Goal: Task Accomplishment & Management: Use online tool/utility

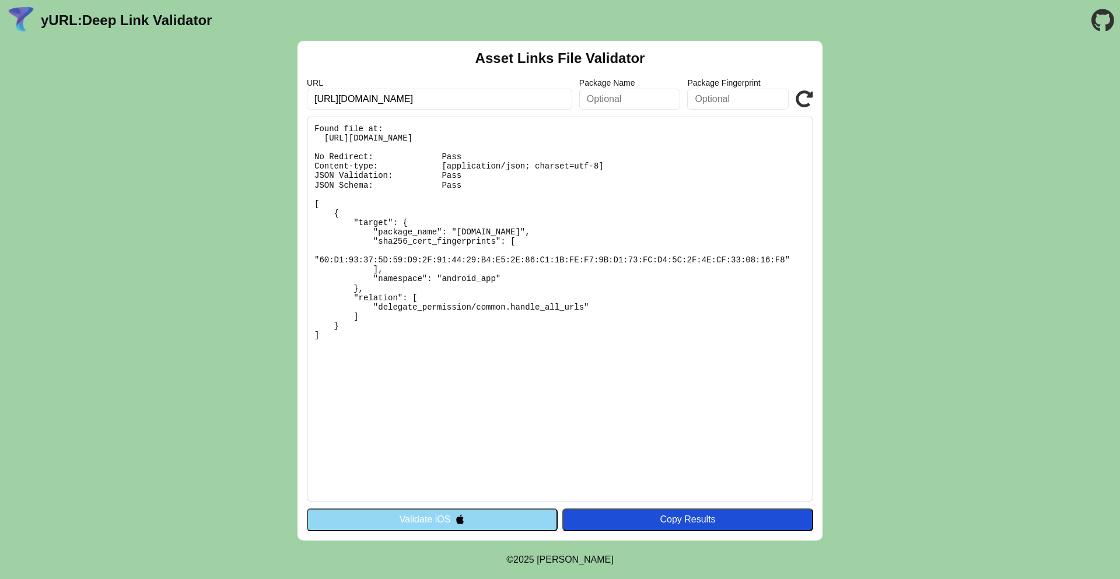
click at [416, 518] on button "Validate iOS" at bounding box center [432, 520] width 251 height 22
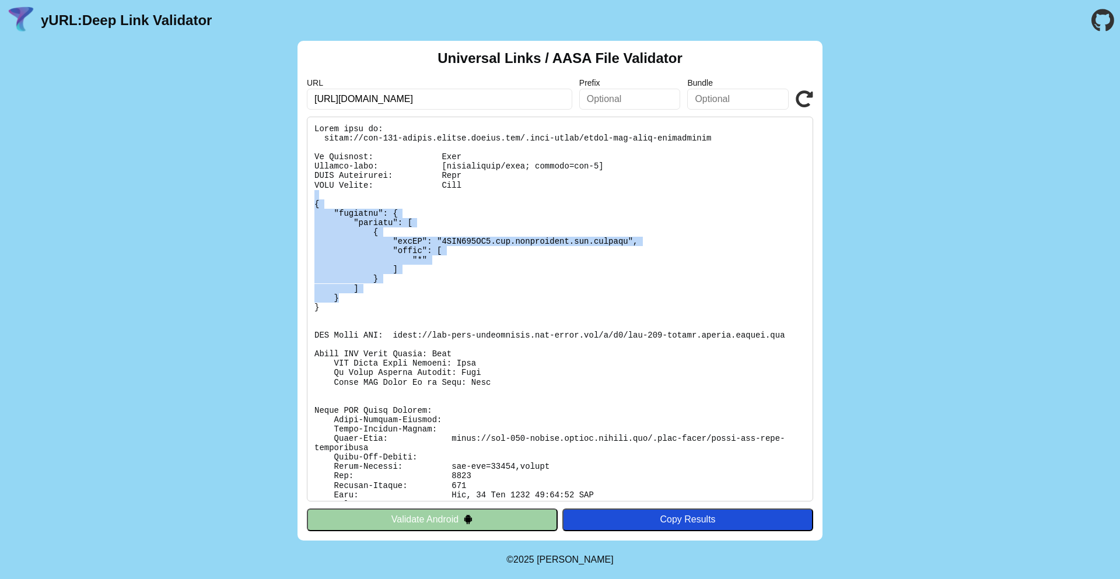
click at [449, 296] on pre at bounding box center [560, 309] width 506 height 385
click at [515, 265] on pre at bounding box center [560, 309] width 506 height 385
drag, startPoint x: 329, startPoint y: 306, endPoint x: 307, endPoint y: 196, distance: 112.5
click at [307, 196] on pre at bounding box center [560, 309] width 506 height 385
click at [463, 249] on pre at bounding box center [560, 309] width 506 height 385
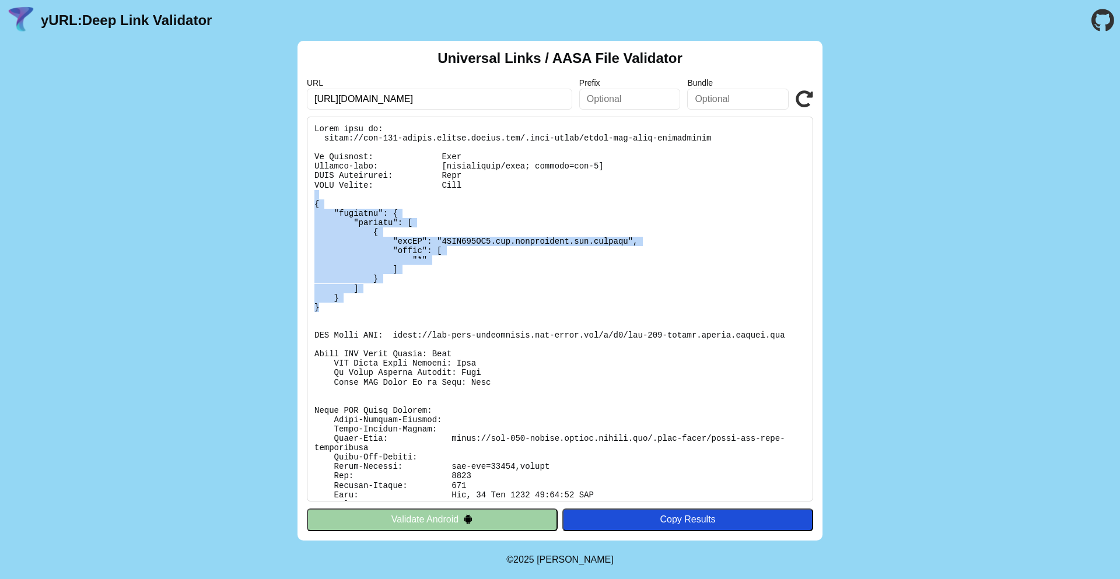
click at [500, 269] on pre at bounding box center [560, 309] width 506 height 385
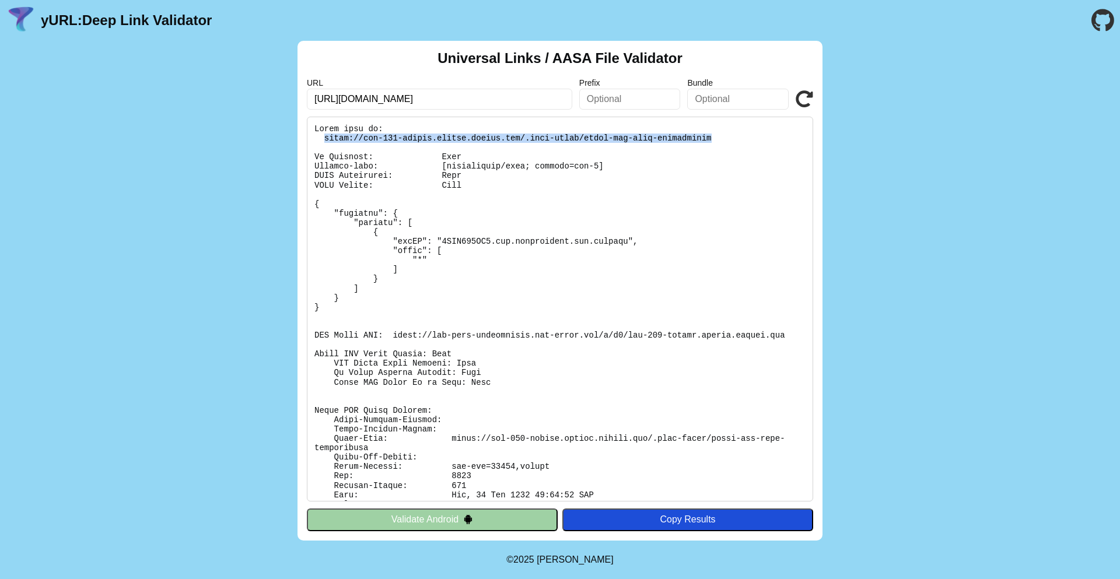
drag, startPoint x: 322, startPoint y: 135, endPoint x: 716, endPoint y: 137, distance: 393.8
click at [716, 137] on pre at bounding box center [560, 309] width 506 height 385
copy pre "https://fod-699-dating.newdev.fmpdev.net/.well-known/apple-app-site-association"
click at [492, 171] on pre at bounding box center [560, 309] width 506 height 385
click at [523, 105] on input "[URL][DOMAIN_NAME]" at bounding box center [439, 99] width 265 height 21
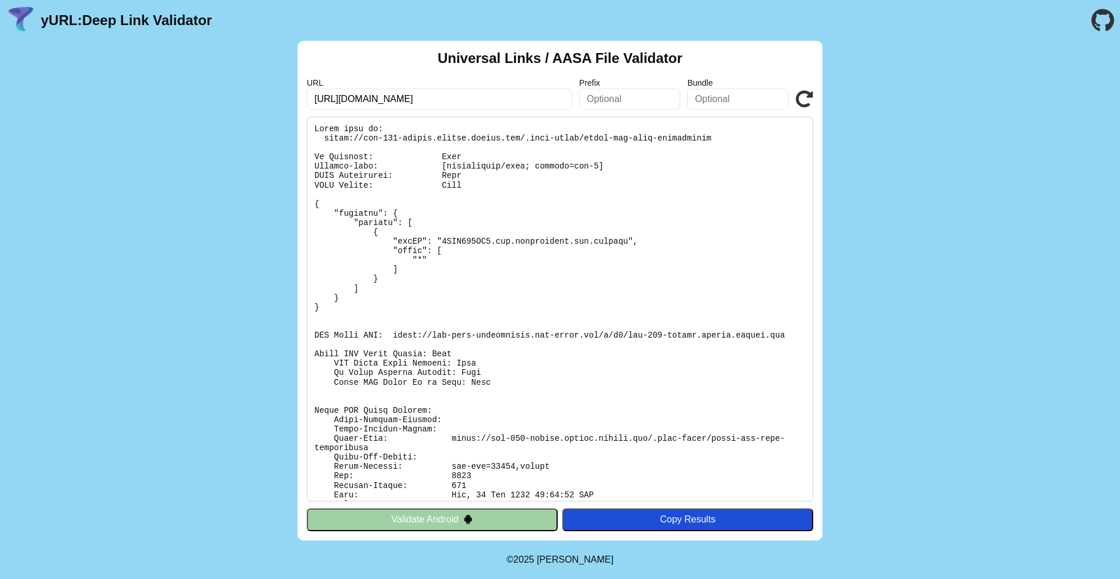
click at [485, 191] on pre at bounding box center [560, 309] width 506 height 385
click at [533, 98] on input "[URL][DOMAIN_NAME]" at bounding box center [439, 99] width 265 height 21
click at [461, 239] on pre at bounding box center [560, 309] width 506 height 385
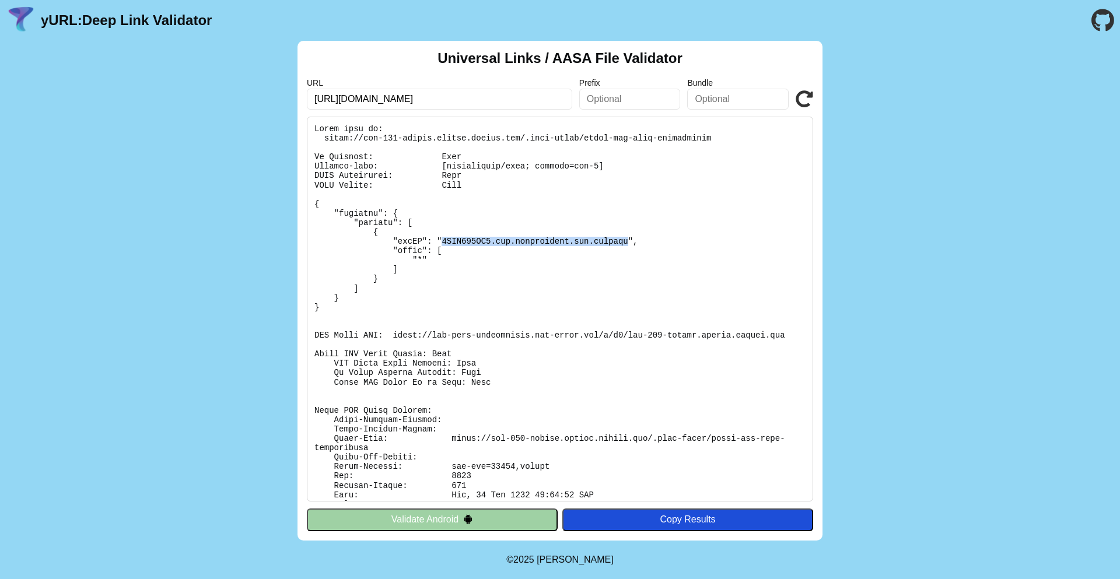
drag, startPoint x: 443, startPoint y: 242, endPoint x: 629, endPoint y: 243, distance: 185.5
click at [629, 243] on pre at bounding box center [560, 309] width 506 height 385
click at [616, 244] on pre at bounding box center [560, 309] width 506 height 385
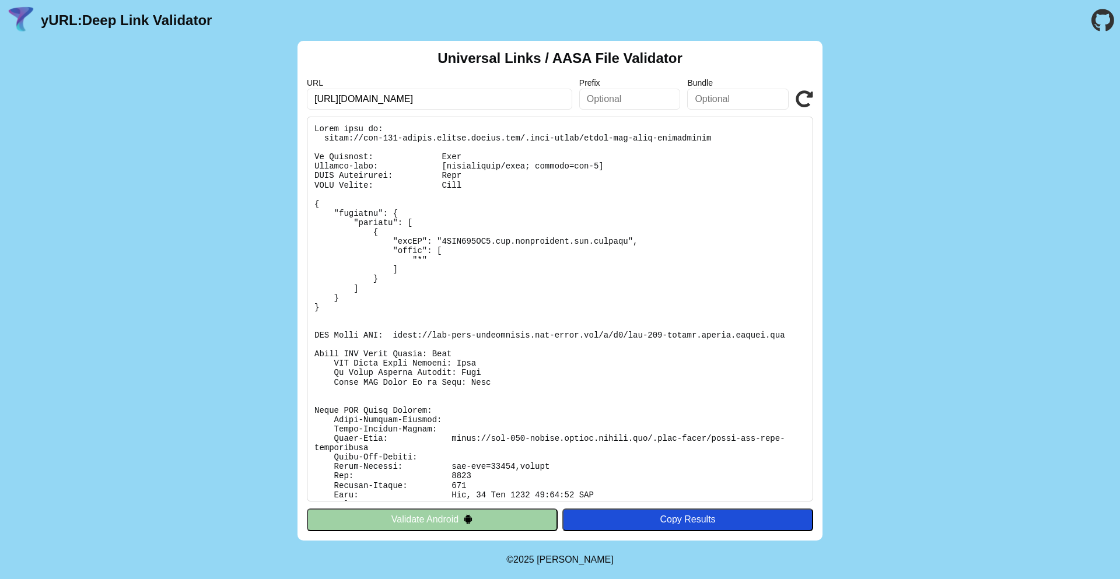
drag, startPoint x: 516, startPoint y: 99, endPoint x: 291, endPoint y: 97, distance: 225.8
click at [291, 97] on div "Universal Links / AASA File Validator URL https://fod-699-dating.newdev.fmpdev.…" at bounding box center [560, 291] width 1120 height 500
click at [553, 292] on pre at bounding box center [560, 309] width 506 height 385
click at [516, 263] on pre at bounding box center [560, 309] width 506 height 385
drag, startPoint x: 443, startPoint y: 240, endPoint x: 637, endPoint y: 230, distance: 194.0
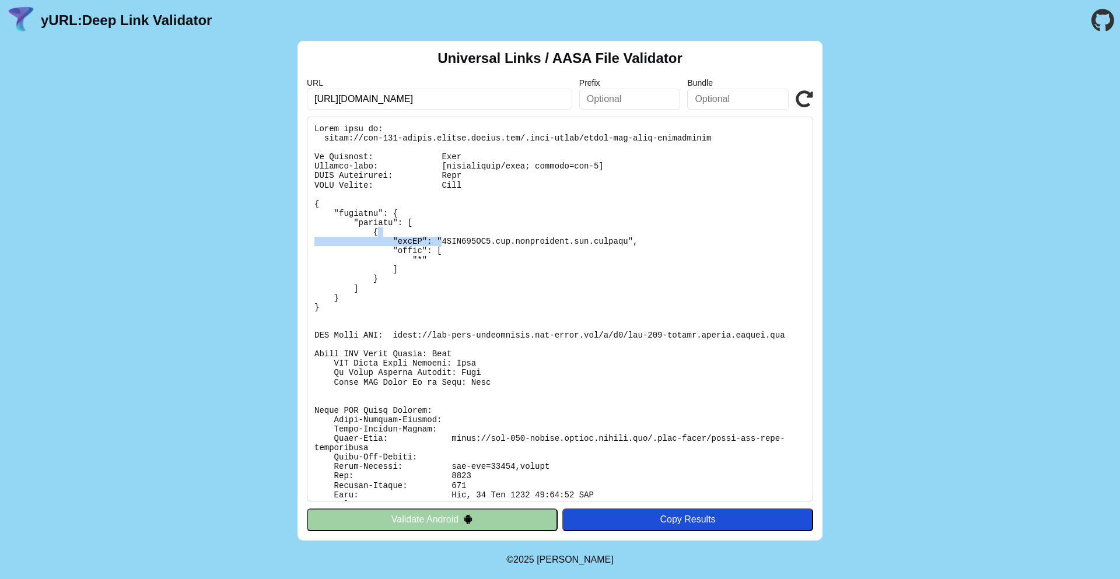
click at [637, 230] on pre at bounding box center [560, 309] width 506 height 385
click at [809, 94] on icon at bounding box center [805, 99] width 18 height 18
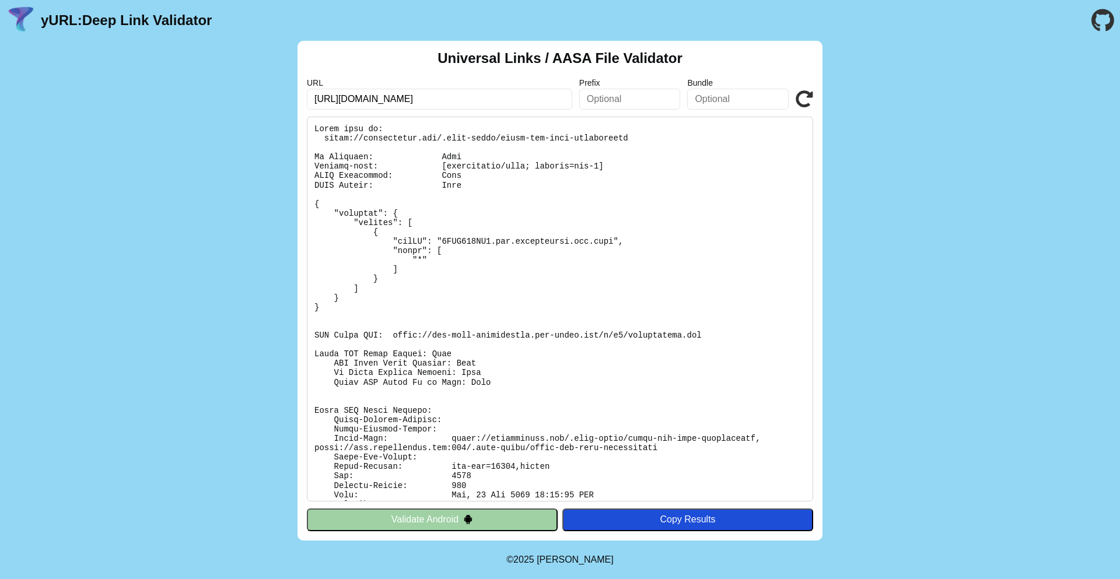
click at [476, 274] on pre at bounding box center [560, 309] width 506 height 385
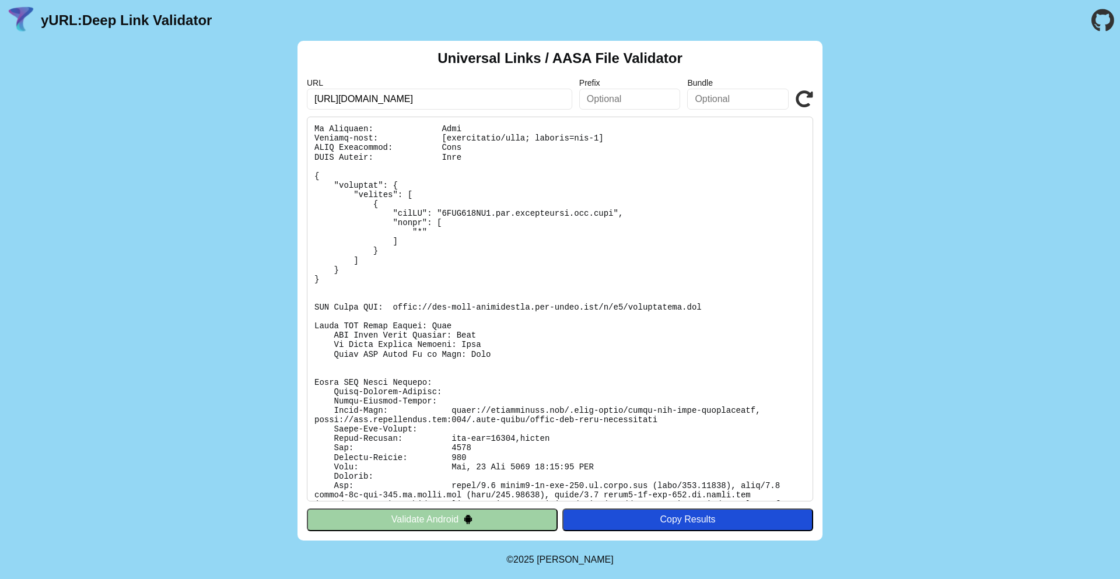
scroll to position [53, 0]
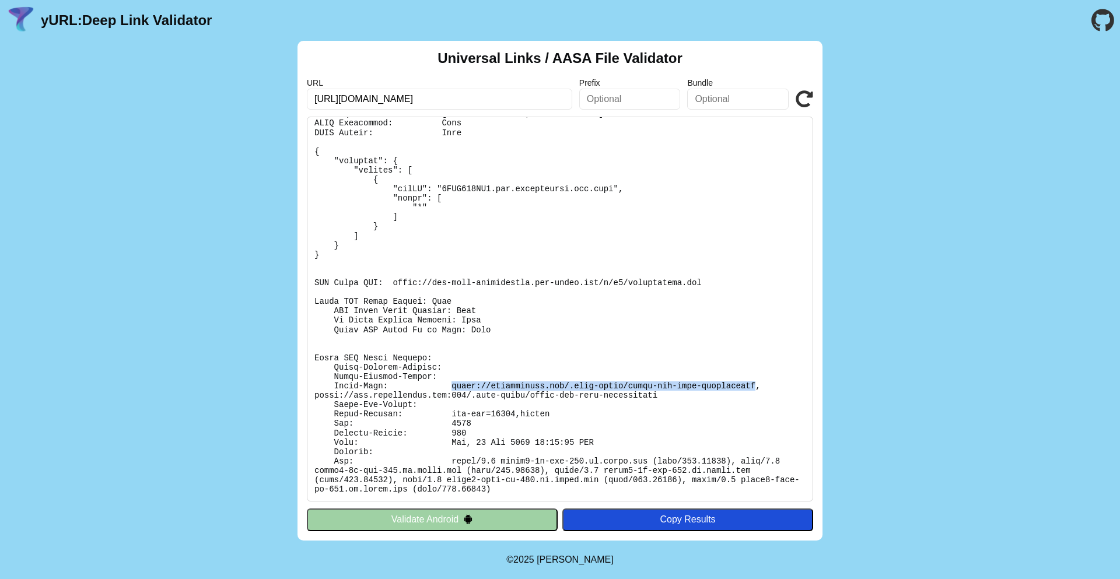
drag, startPoint x: 451, startPoint y: 385, endPoint x: 756, endPoint y: 385, distance: 305.2
click at [756, 385] on pre at bounding box center [560, 309] width 506 height 385
copy pre "[URL][DOMAIN_NAME]"
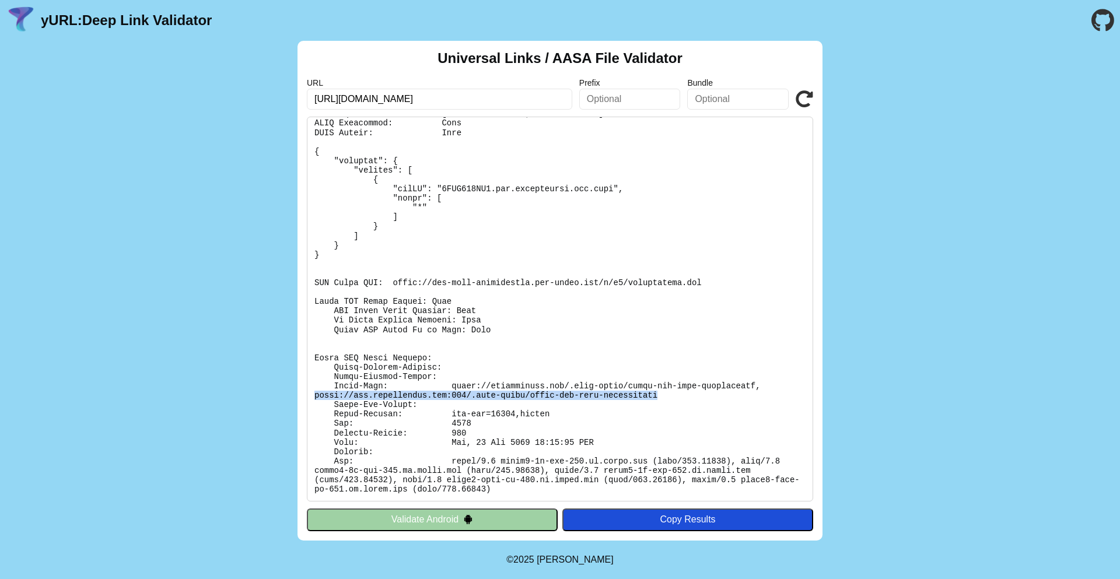
drag, startPoint x: 316, startPoint y: 395, endPoint x: 659, endPoint y: 394, distance: 343.7
click at [659, 394] on pre at bounding box center [560, 309] width 506 height 385
copy pre "https://www.farmersonly.com:443/.well-known/apple-app-site-association"
click at [651, 400] on pre at bounding box center [560, 309] width 506 height 385
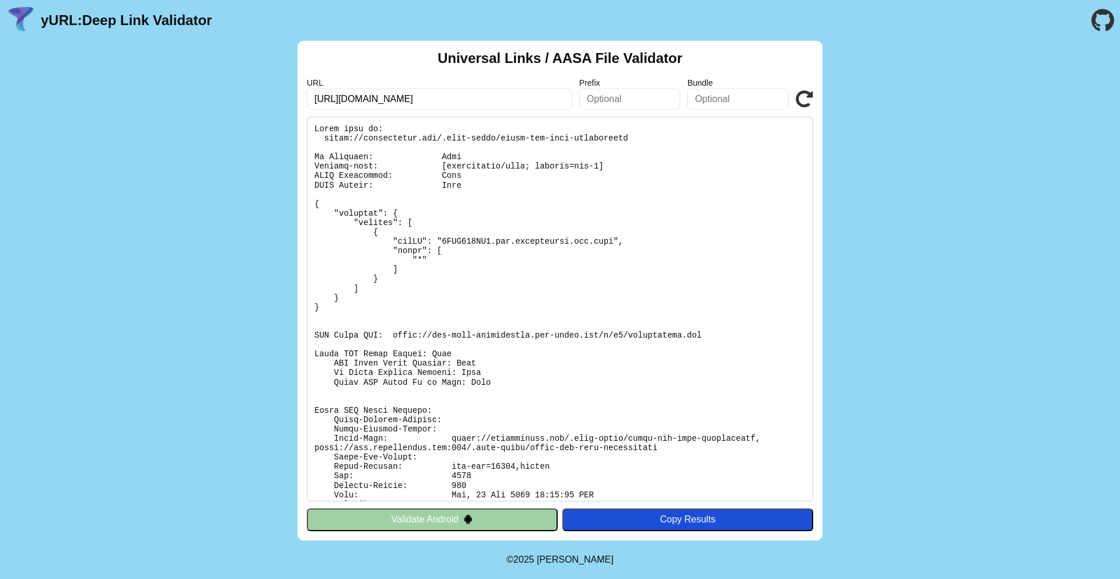
click at [469, 89] on input "https://farmersonly.com/" at bounding box center [439, 99] width 265 height 21
click at [74, 19] on link "yURL: Deep Link Validator" at bounding box center [126, 20] width 171 height 16
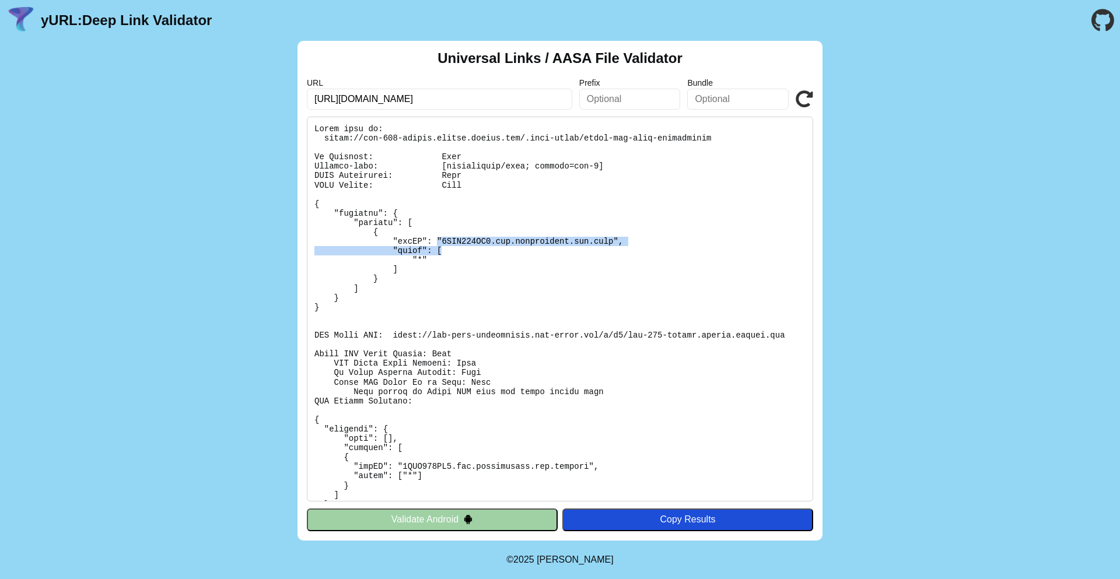
drag, startPoint x: 439, startPoint y: 240, endPoint x: 610, endPoint y: 248, distance: 171.7
click at [611, 249] on pre at bounding box center [560, 309] width 506 height 385
click at [610, 248] on pre at bounding box center [560, 309] width 506 height 385
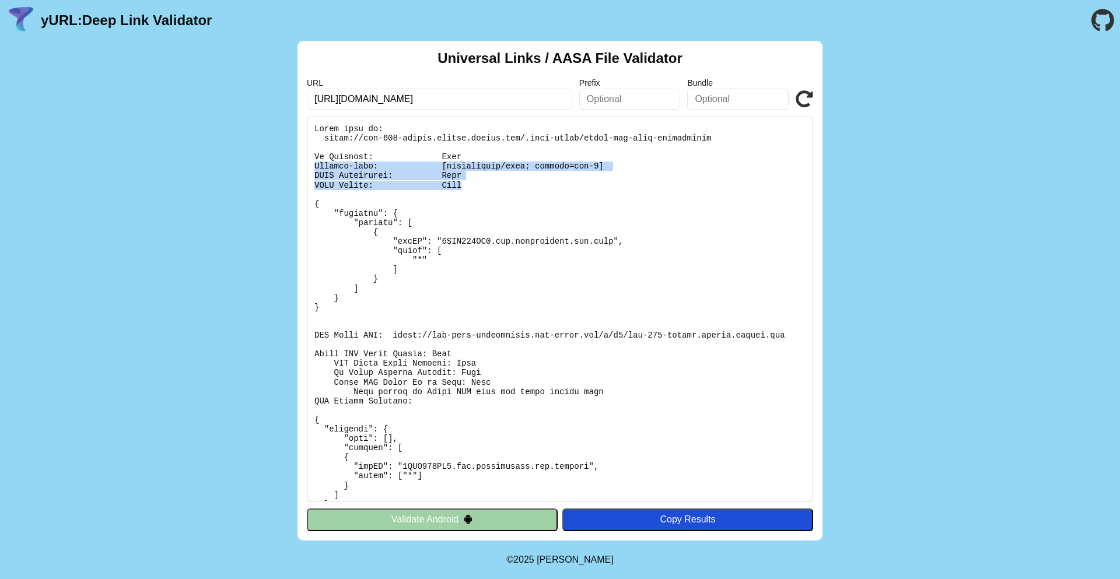
drag, startPoint x: 471, startPoint y: 187, endPoint x: 278, endPoint y: 167, distance: 194.1
click at [278, 167] on div "Universal Links / AASA File Validator URL https://fod-699-dating.newdev.fmpdev.…" at bounding box center [560, 291] width 1120 height 500
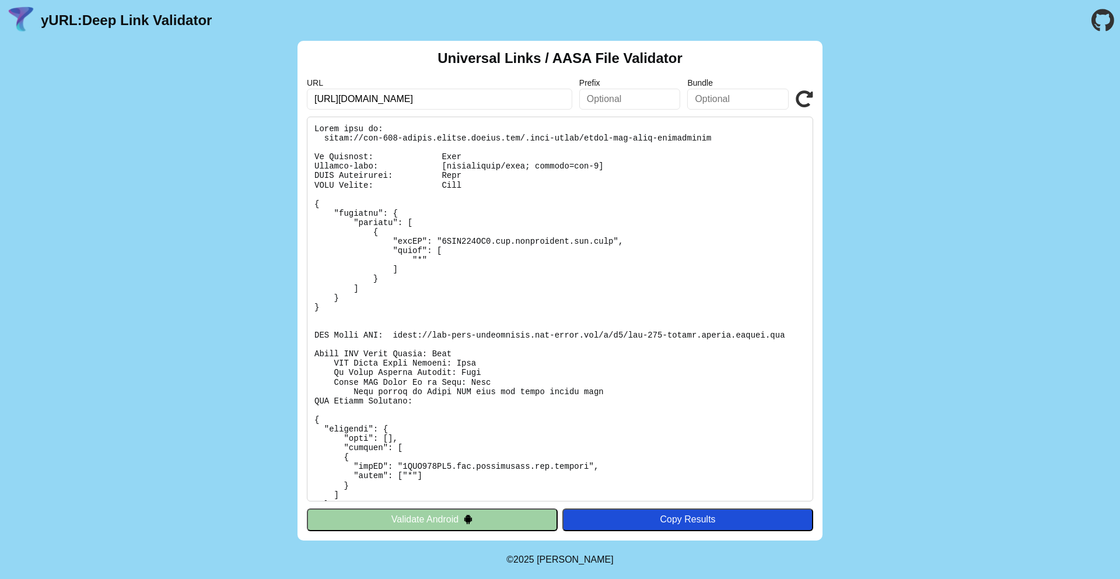
click at [477, 190] on pre at bounding box center [560, 309] width 506 height 385
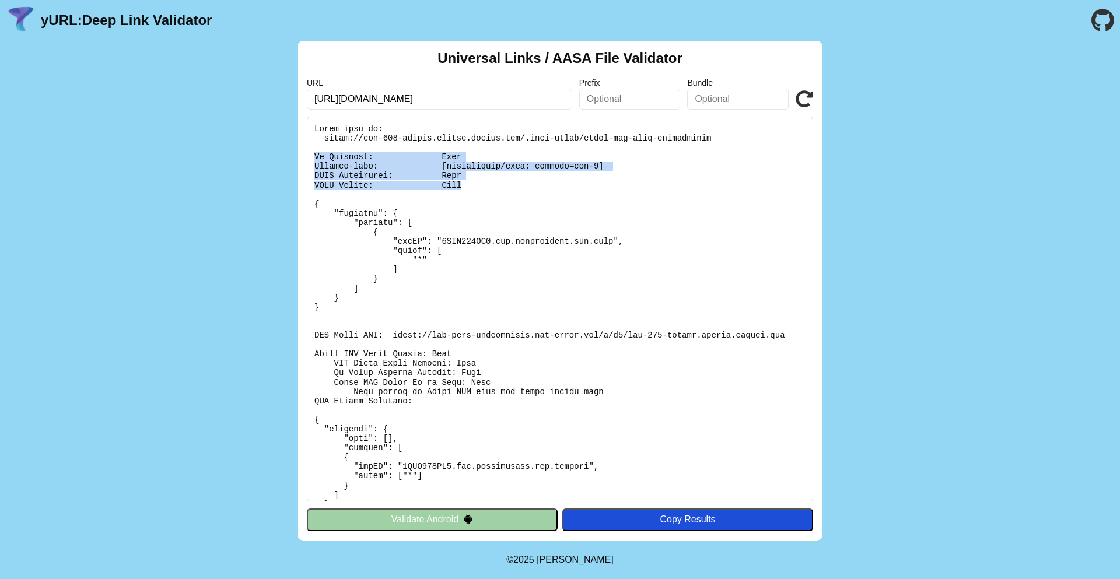
drag, startPoint x: 473, startPoint y: 184, endPoint x: 276, endPoint y: 153, distance: 199.0
click at [276, 153] on div "Universal Links / AASA File Validator URL https://fod-699-dating.newdev.fmpdev.…" at bounding box center [560, 291] width 1120 height 500
click at [452, 188] on pre at bounding box center [560, 309] width 506 height 385
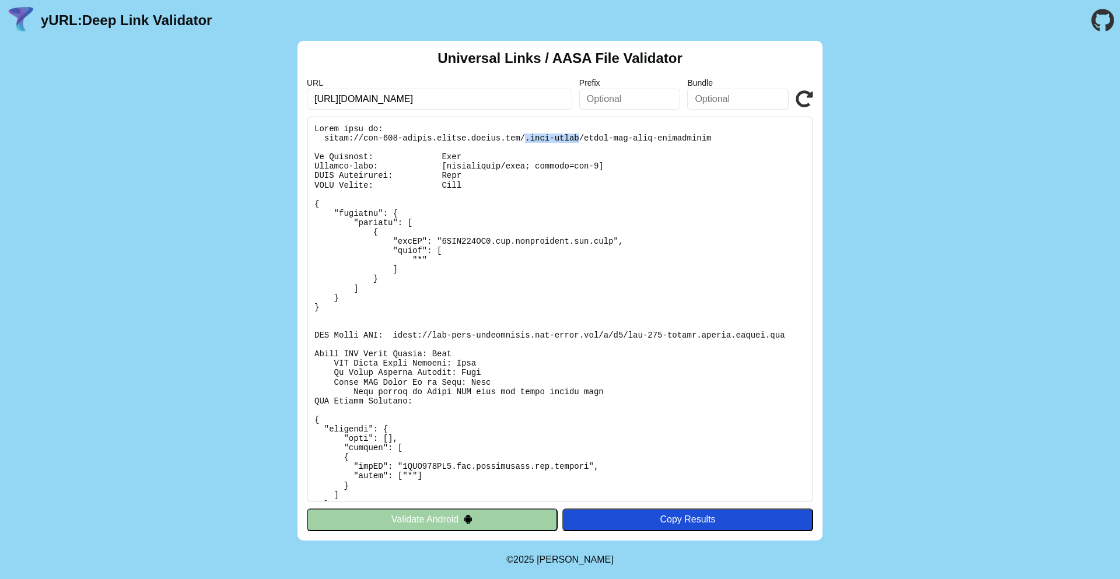
drag, startPoint x: 525, startPoint y: 138, endPoint x: 579, endPoint y: 138, distance: 53.7
click at [579, 138] on pre at bounding box center [560, 309] width 506 height 385
drag, startPoint x: 327, startPoint y: 135, endPoint x: 713, endPoint y: 139, distance: 385.7
click at [713, 139] on pre at bounding box center [560, 309] width 506 height 385
click at [659, 188] on pre at bounding box center [560, 309] width 506 height 385
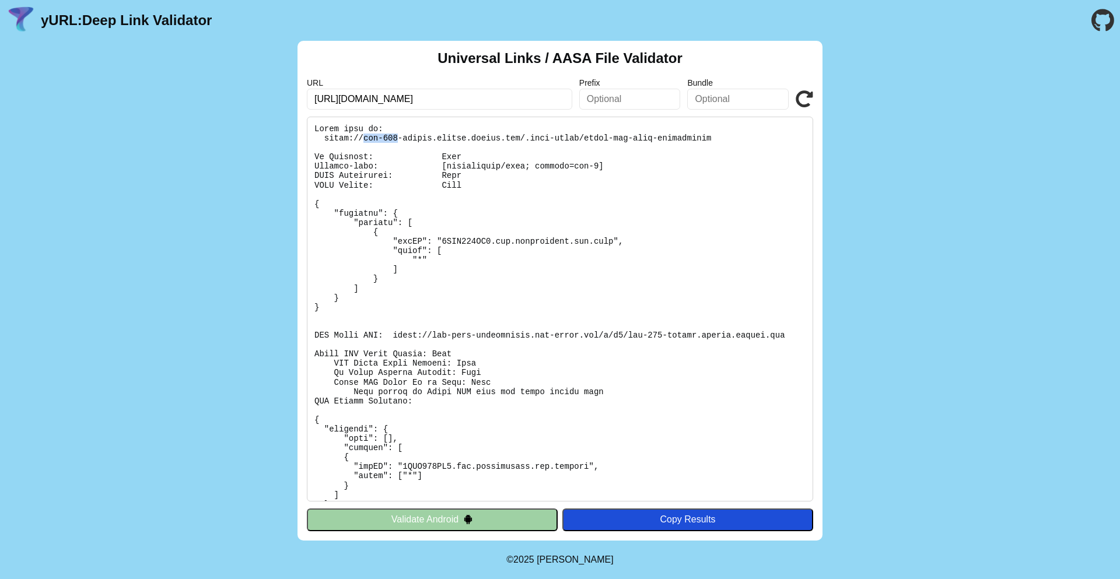
drag, startPoint x: 365, startPoint y: 138, endPoint x: 399, endPoint y: 137, distance: 34.4
click at [399, 137] on pre at bounding box center [560, 309] width 506 height 385
click at [427, 181] on pre at bounding box center [560, 309] width 506 height 385
drag, startPoint x: 441, startPoint y: 239, endPoint x: 613, endPoint y: 240, distance: 172.7
click at [613, 240] on pre at bounding box center [560, 309] width 506 height 385
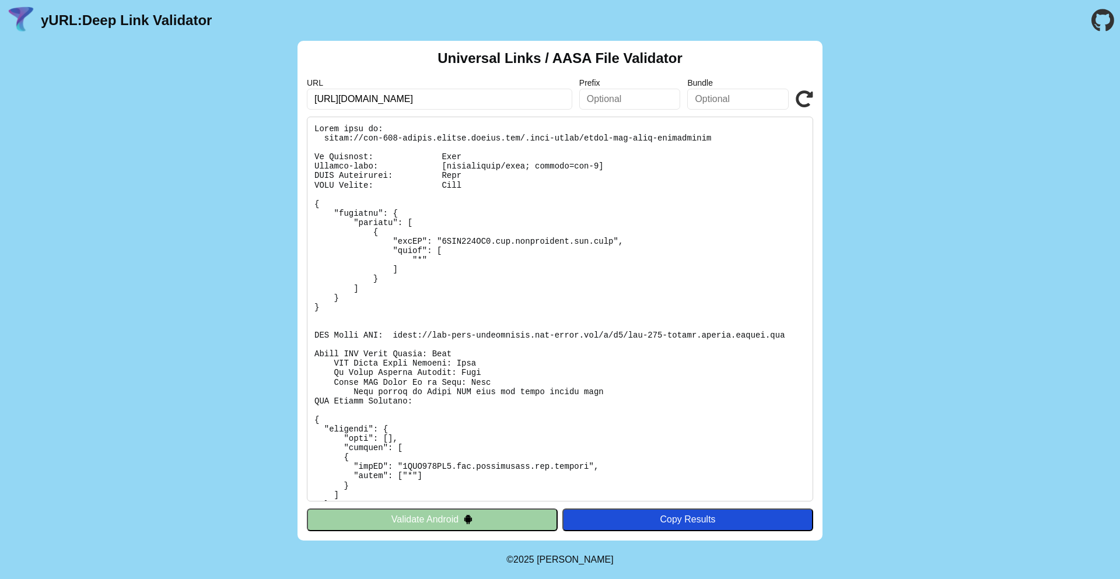
click at [550, 265] on pre at bounding box center [560, 309] width 506 height 385
click at [802, 101] on icon at bounding box center [805, 99] width 18 height 18
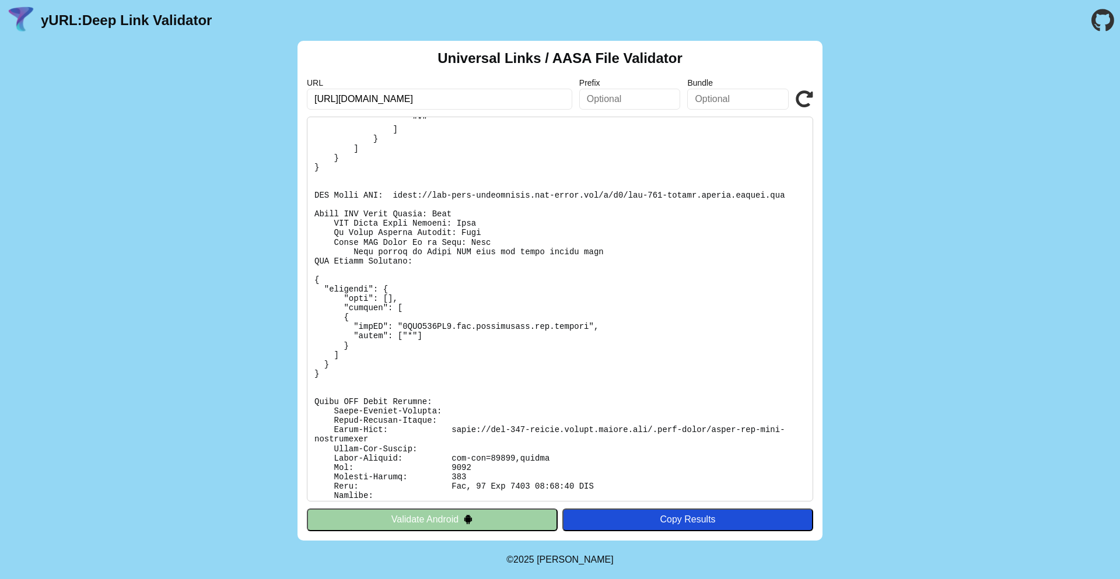
scroll to position [70, 0]
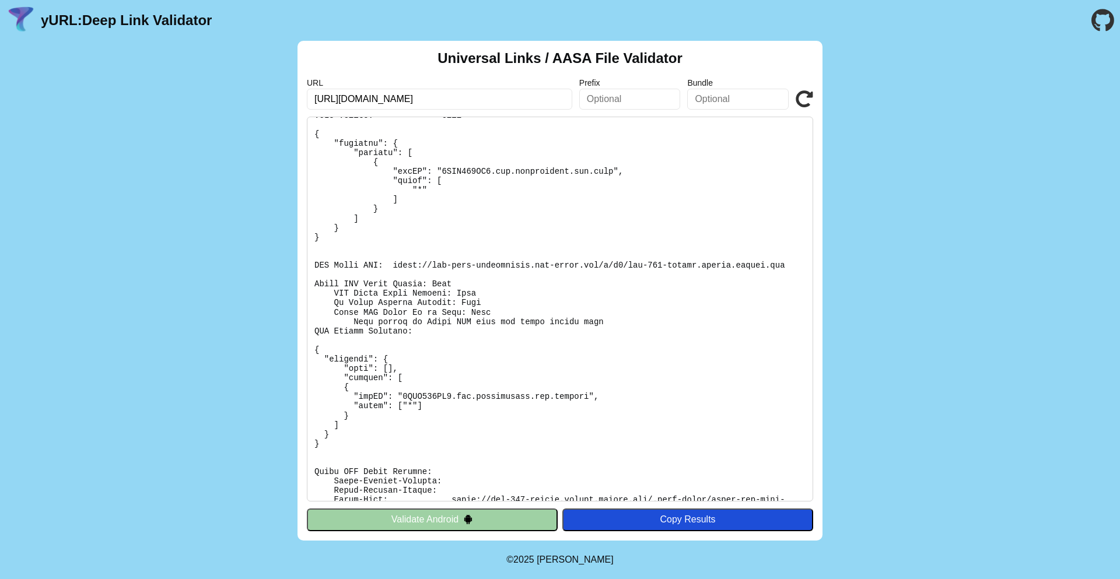
click at [569, 397] on pre at bounding box center [560, 309] width 506 height 385
click at [684, 411] on pre at bounding box center [560, 309] width 506 height 385
click at [808, 97] on icon at bounding box center [805, 99] width 18 height 18
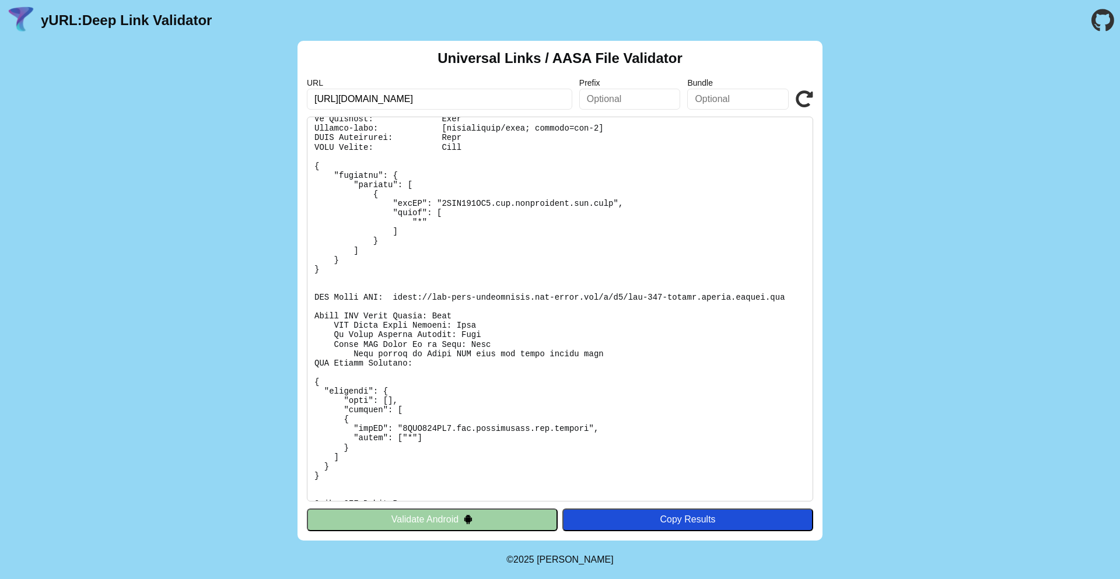
scroll to position [70, 0]
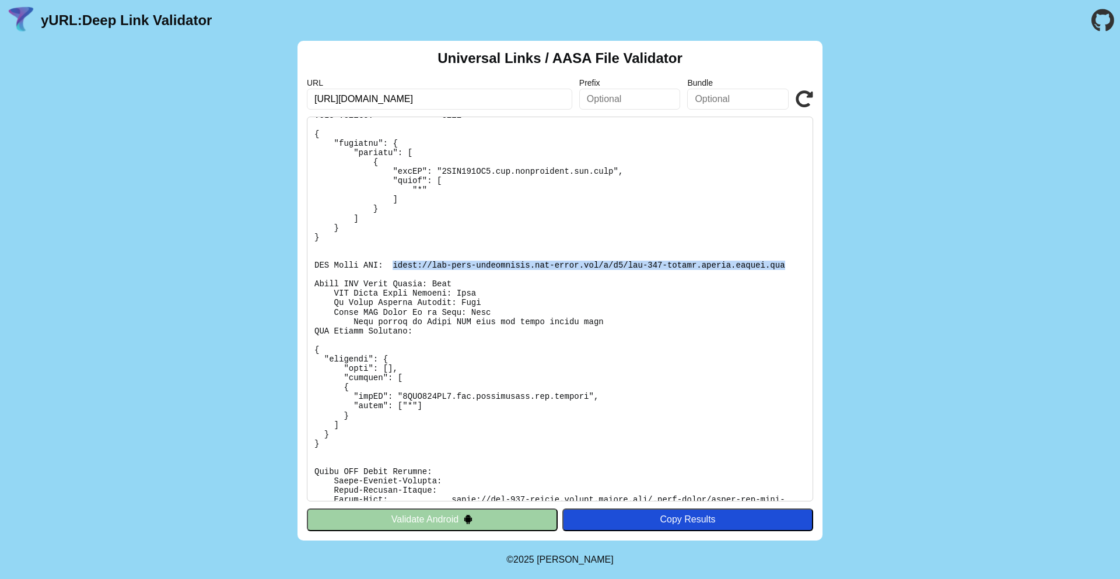
drag, startPoint x: 394, startPoint y: 265, endPoint x: 785, endPoint y: 268, distance: 390.9
click at [785, 268] on pre at bounding box center [560, 309] width 506 height 385
click at [494, 429] on pre at bounding box center [560, 309] width 506 height 385
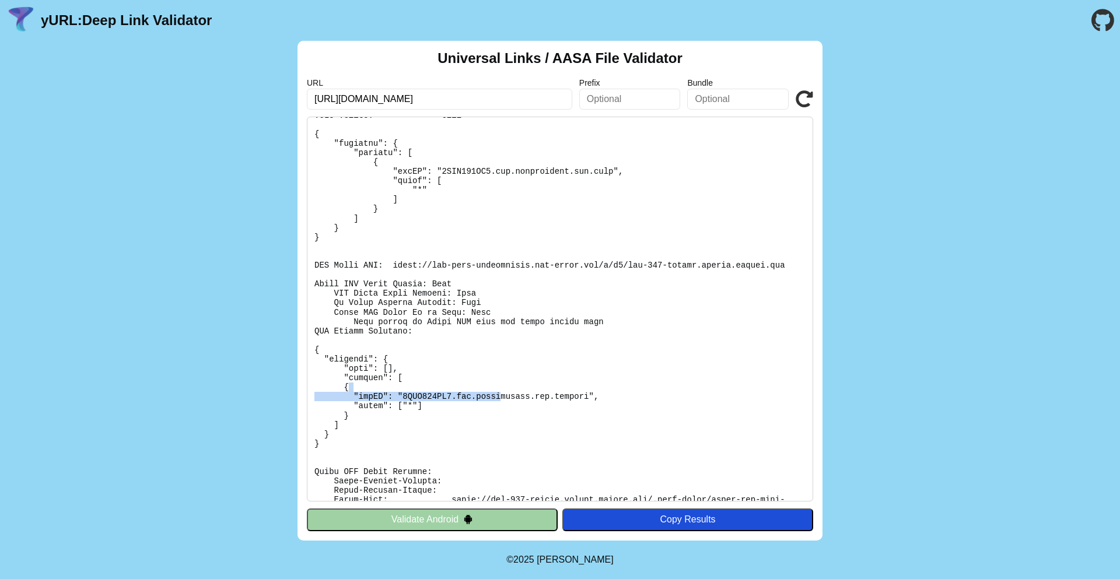
drag, startPoint x: 499, startPoint y: 397, endPoint x: 649, endPoint y: 387, distance: 150.3
click at [649, 387] on pre at bounding box center [560, 309] width 506 height 385
click at [652, 387] on pre at bounding box center [560, 309] width 506 height 385
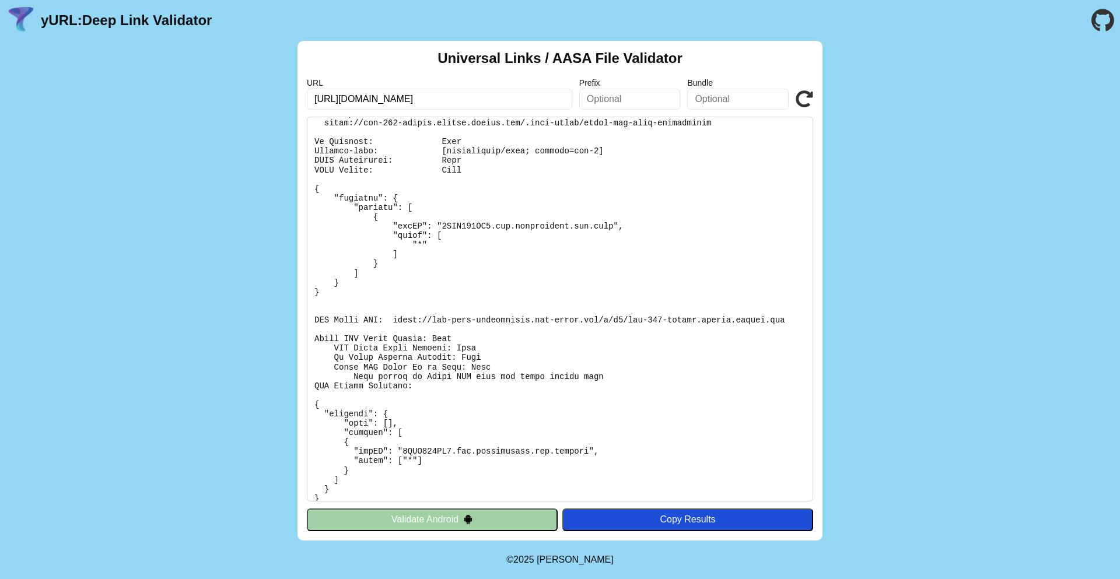
scroll to position [0, 0]
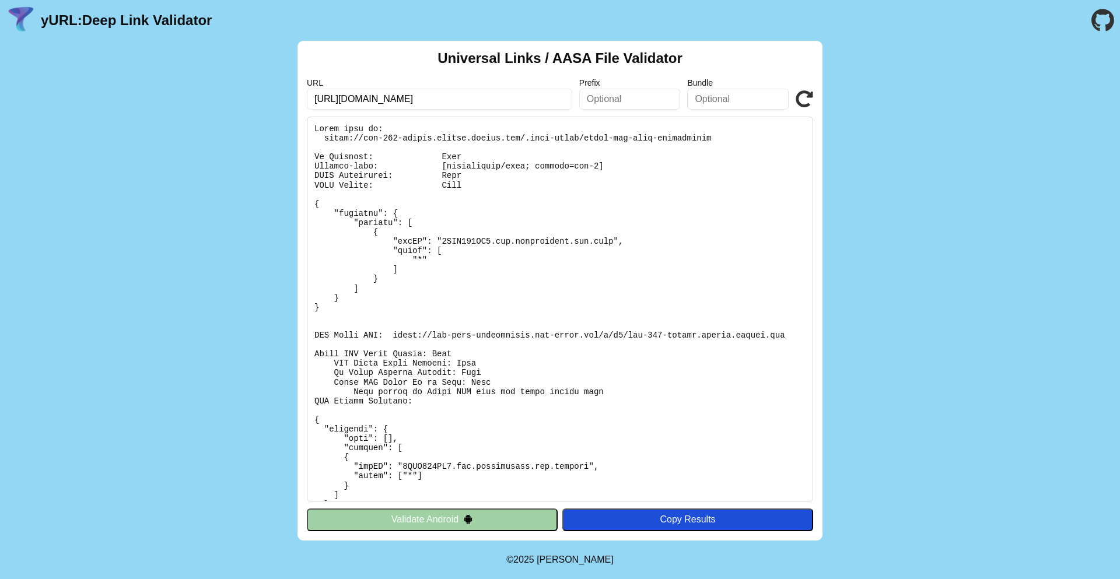
click at [605, 238] on pre at bounding box center [560, 309] width 506 height 385
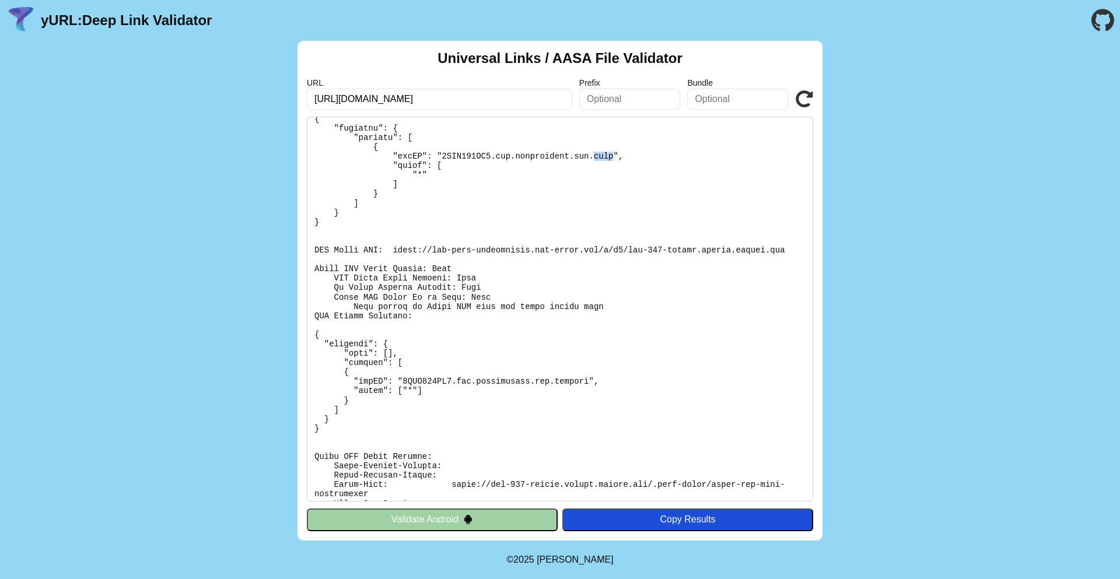
scroll to position [184, 0]
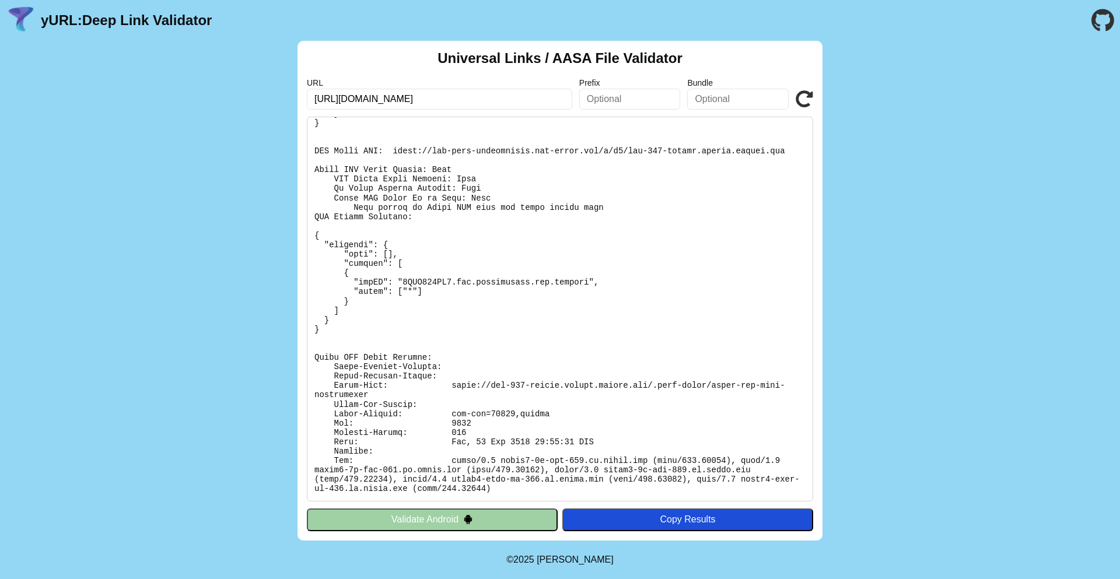
click at [582, 282] on pre at bounding box center [560, 309] width 506 height 385
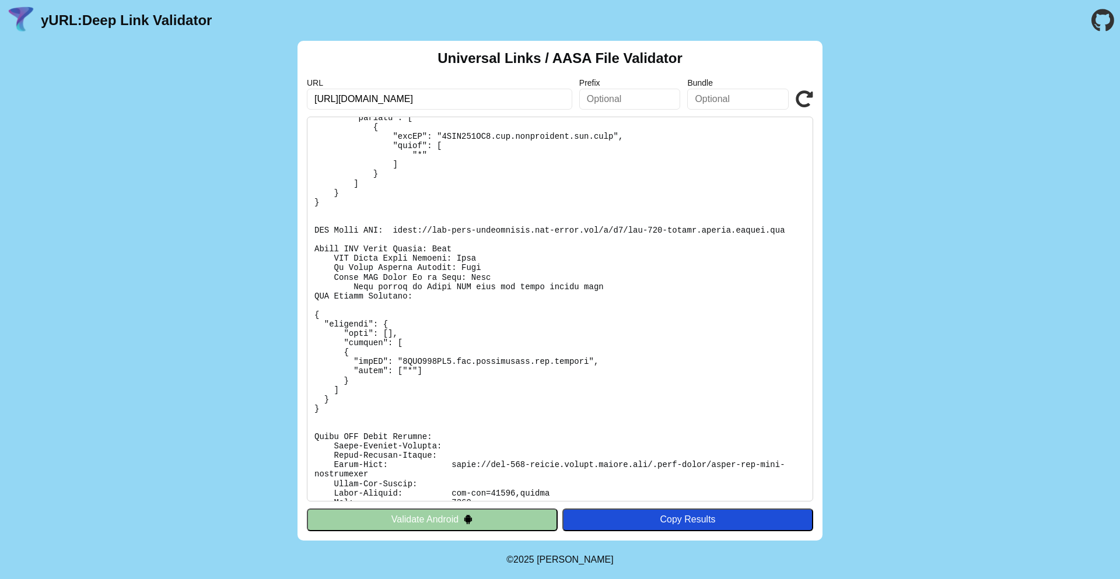
scroll to position [140, 0]
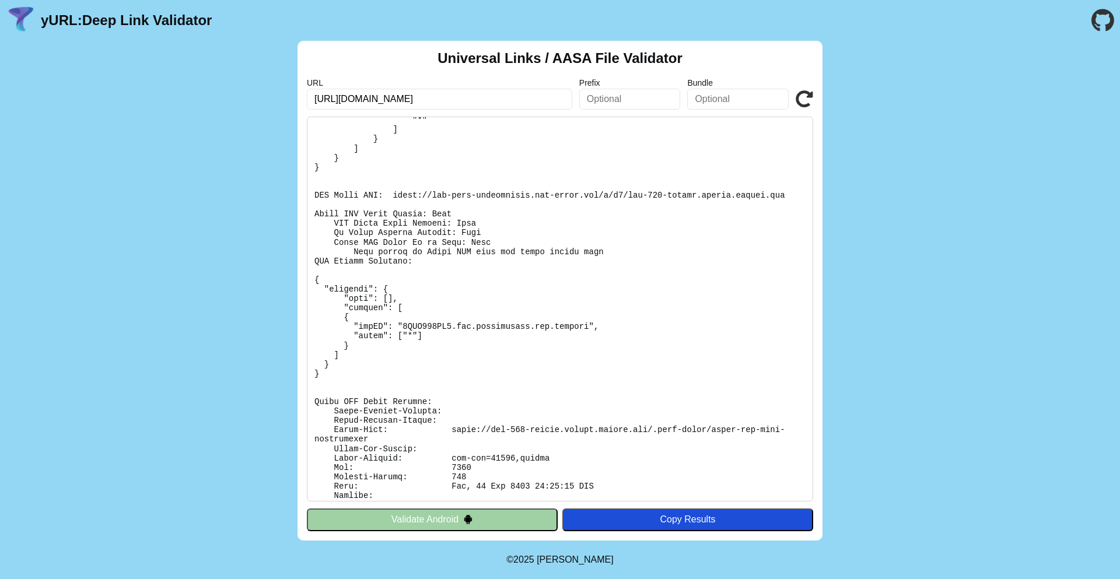
drag, startPoint x: 395, startPoint y: 196, endPoint x: 662, endPoint y: 208, distance: 266.9
click at [662, 208] on pre at bounding box center [560, 309] width 506 height 385
drag, startPoint x: 392, startPoint y: 194, endPoint x: 791, endPoint y: 199, distance: 398.5
click at [791, 199] on pre at bounding box center [560, 309] width 506 height 385
copy pre "https://app-site-association.cdn-apple.com/a/v1/fod-699-dating.newdev.fmpdev.net"
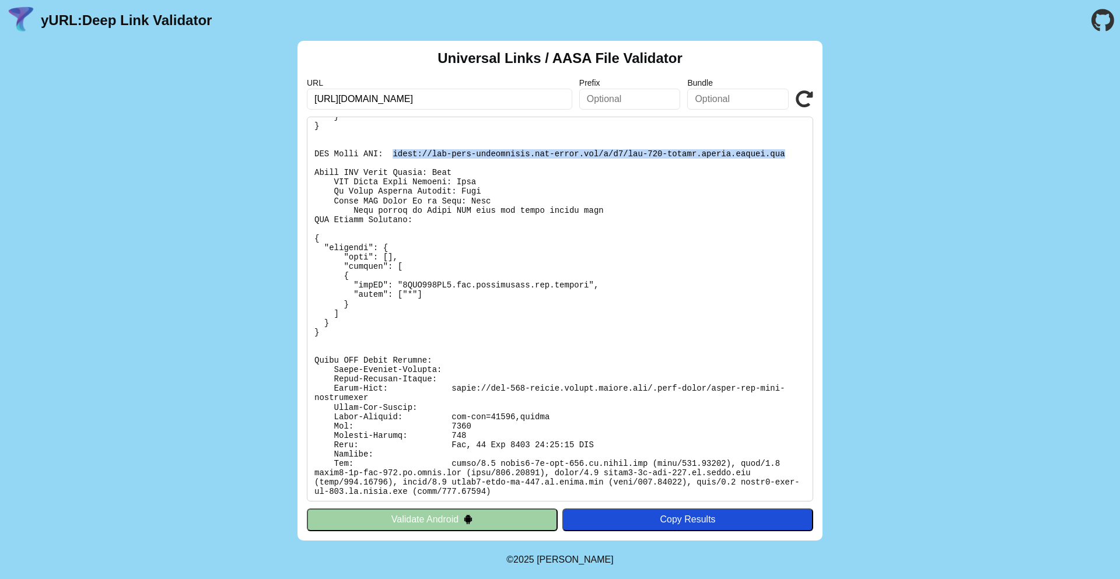
scroll to position [184, 0]
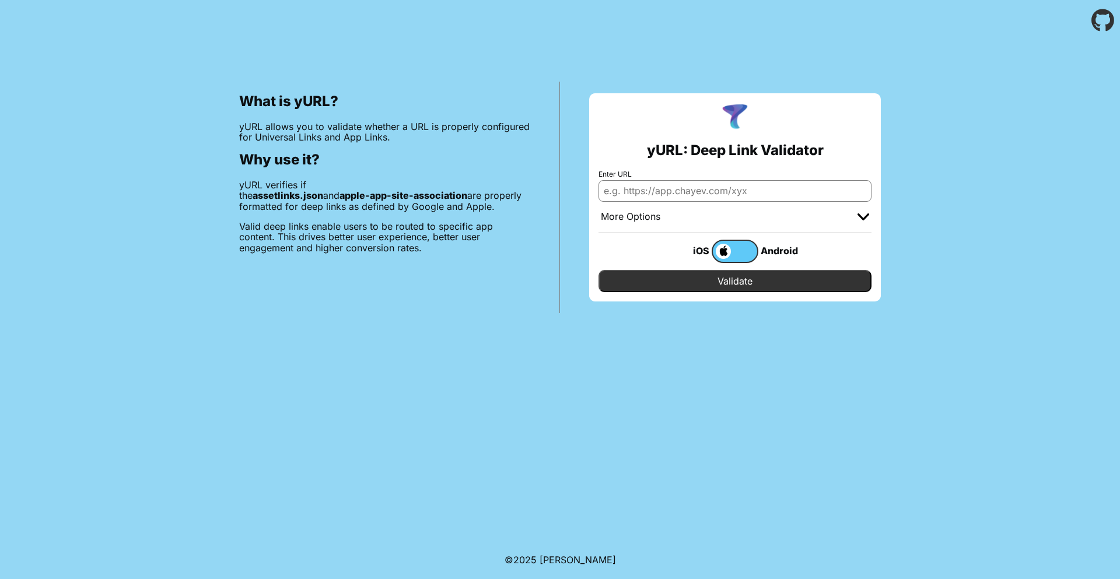
type input "[URL][DOMAIN_NAME]"
click at [744, 251] on label at bounding box center [735, 251] width 47 height 23
click at [0, 0] on input "checkbox" at bounding box center [0, 0] width 0 height 0
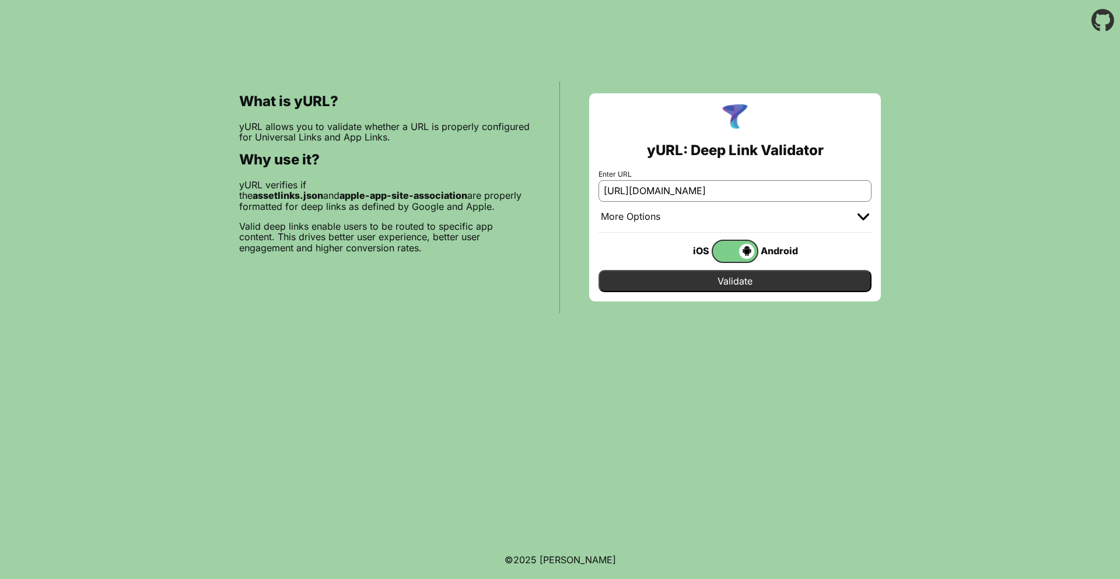
click at [720, 251] on span at bounding box center [733, 251] width 41 height 15
click at [0, 0] on input "checkbox" at bounding box center [0, 0] width 0 height 0
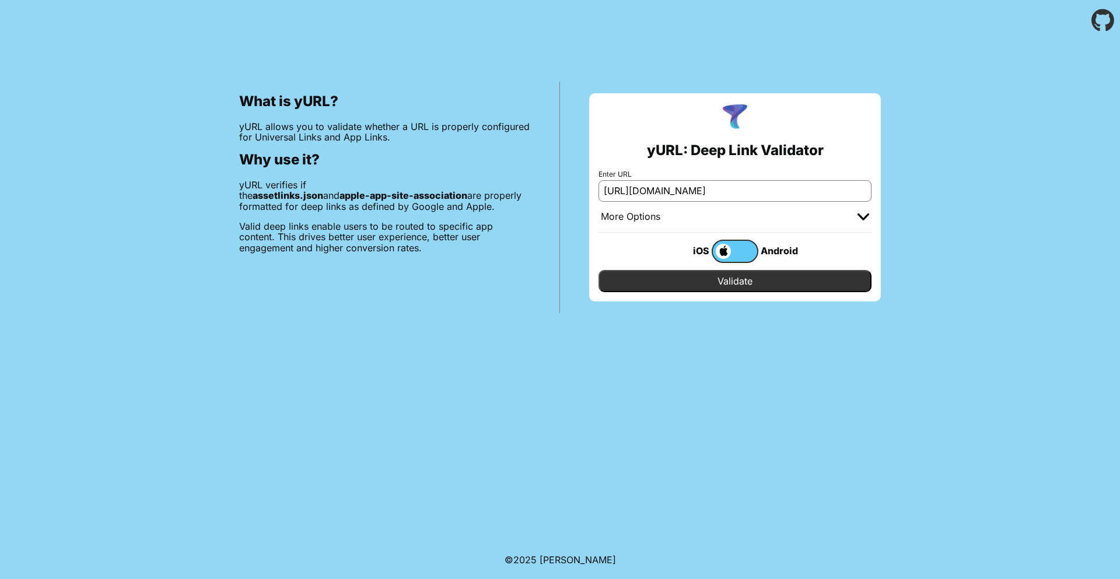
click at [728, 282] on input "Validate" at bounding box center [735, 281] width 273 height 22
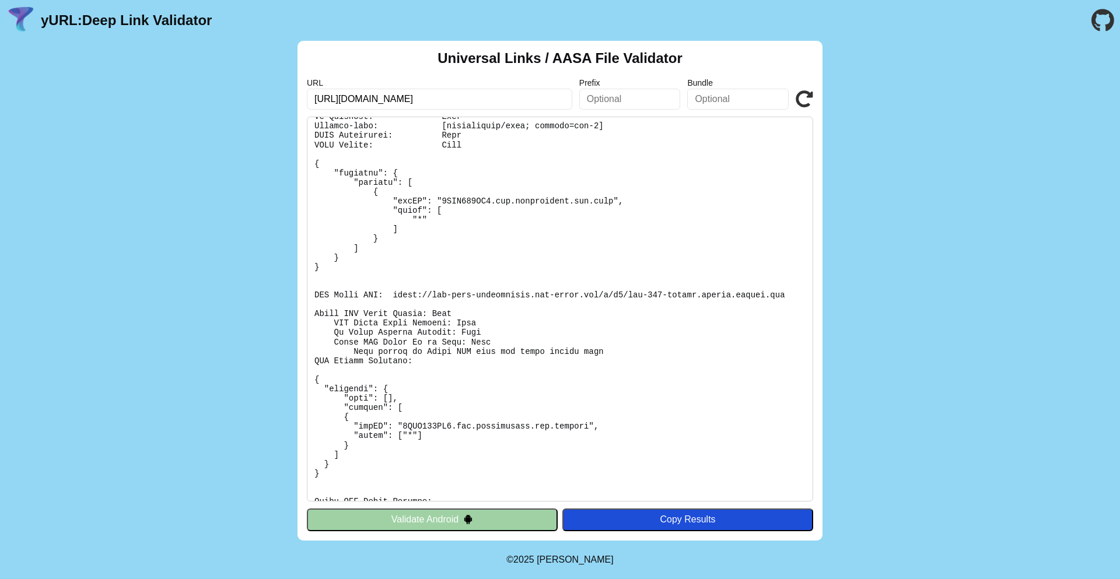
scroll to position [184, 0]
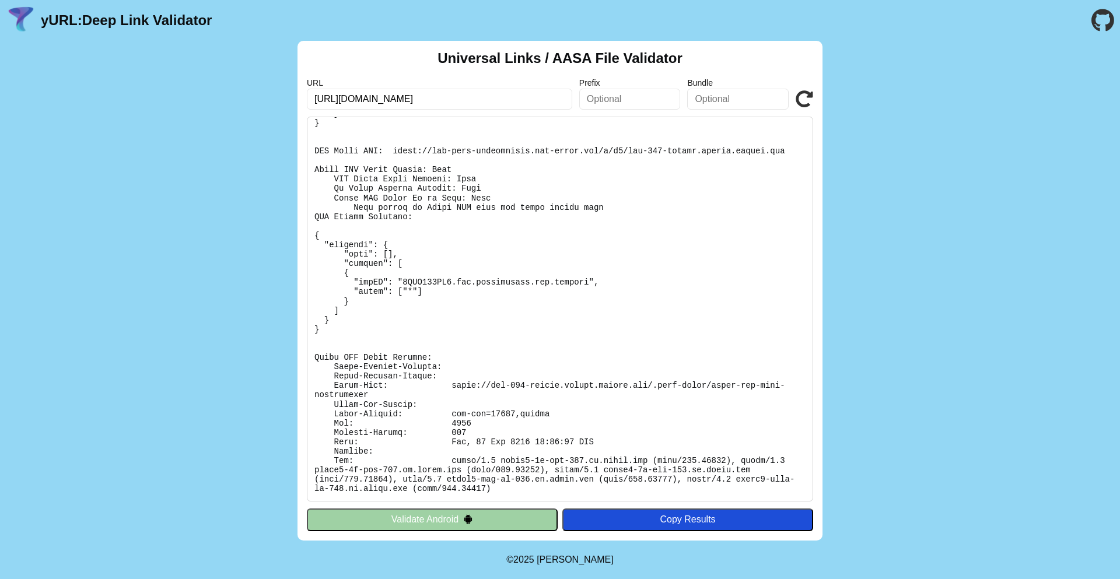
click at [486, 526] on button "Validate Android" at bounding box center [432, 520] width 251 height 22
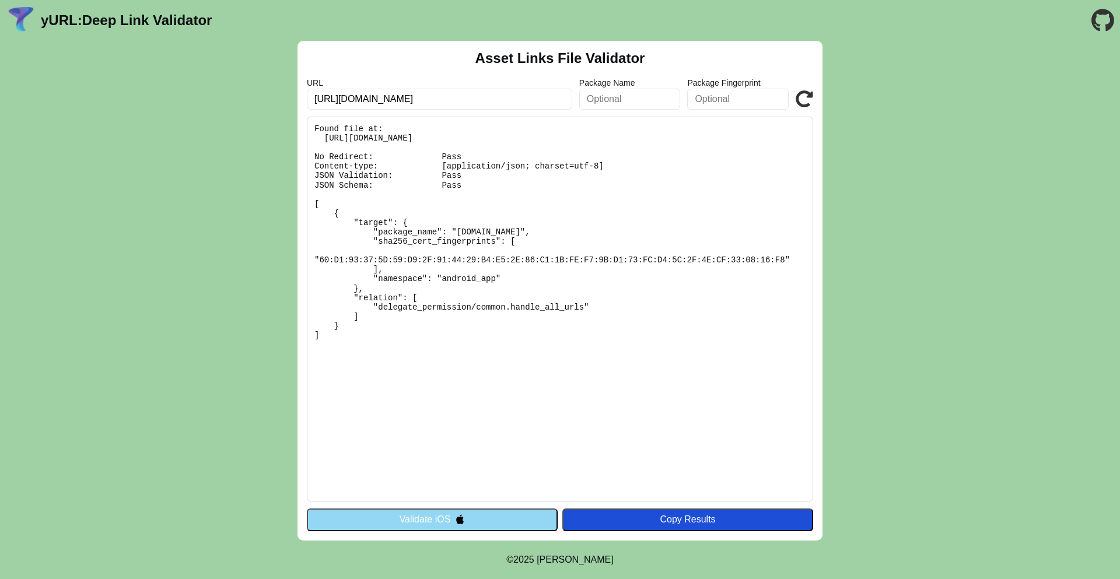
click at [502, 530] on button "Validate iOS" at bounding box center [432, 520] width 251 height 22
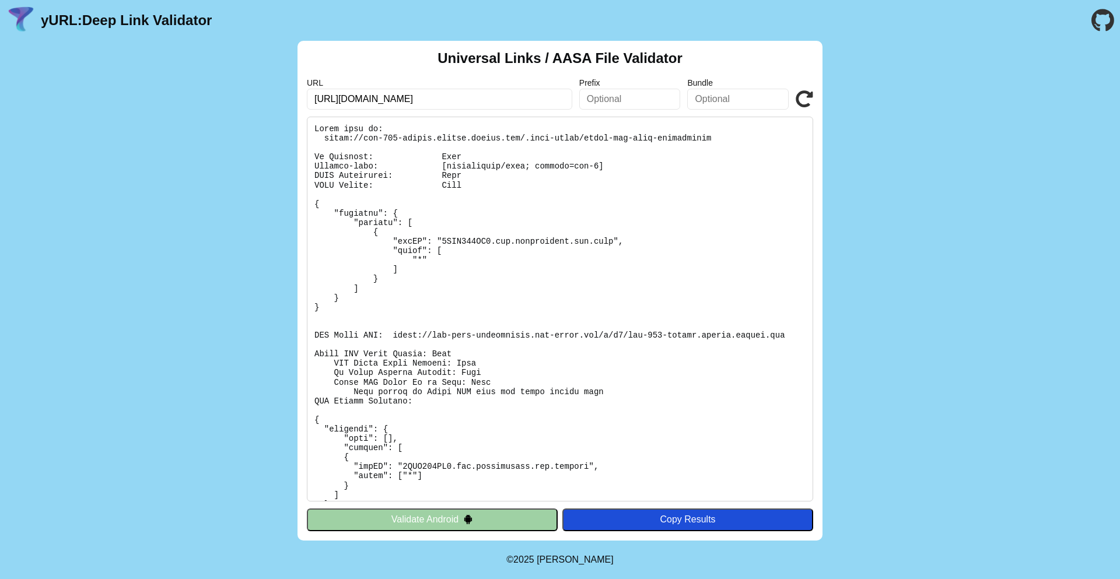
scroll to position [70, 0]
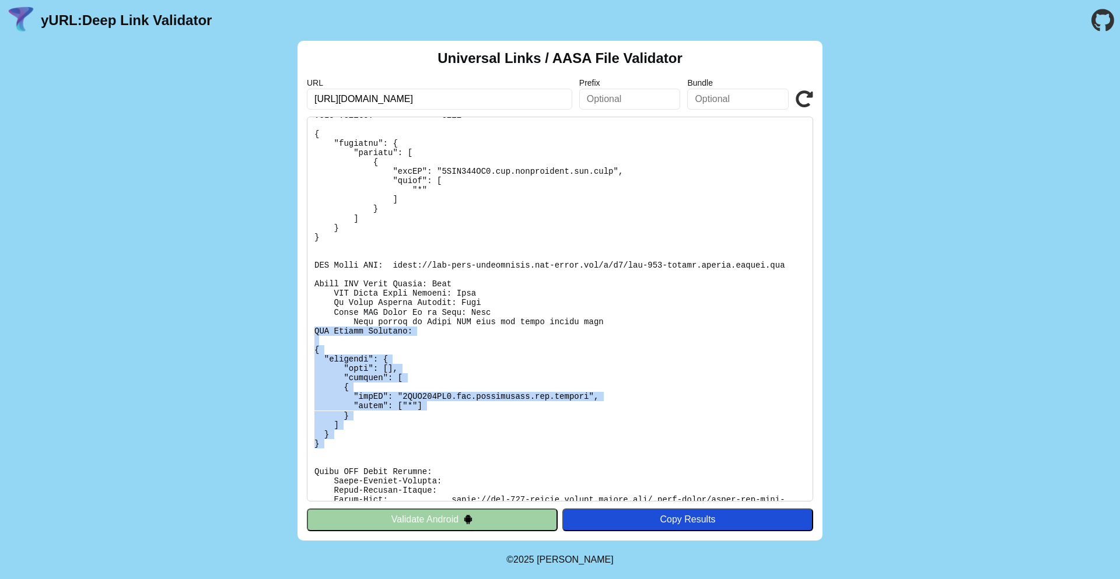
drag, startPoint x: 316, startPoint y: 328, endPoint x: 340, endPoint y: 437, distance: 111.1
click at [322, 456] on pre at bounding box center [560, 309] width 506 height 385
click at [345, 435] on pre at bounding box center [560, 309] width 506 height 385
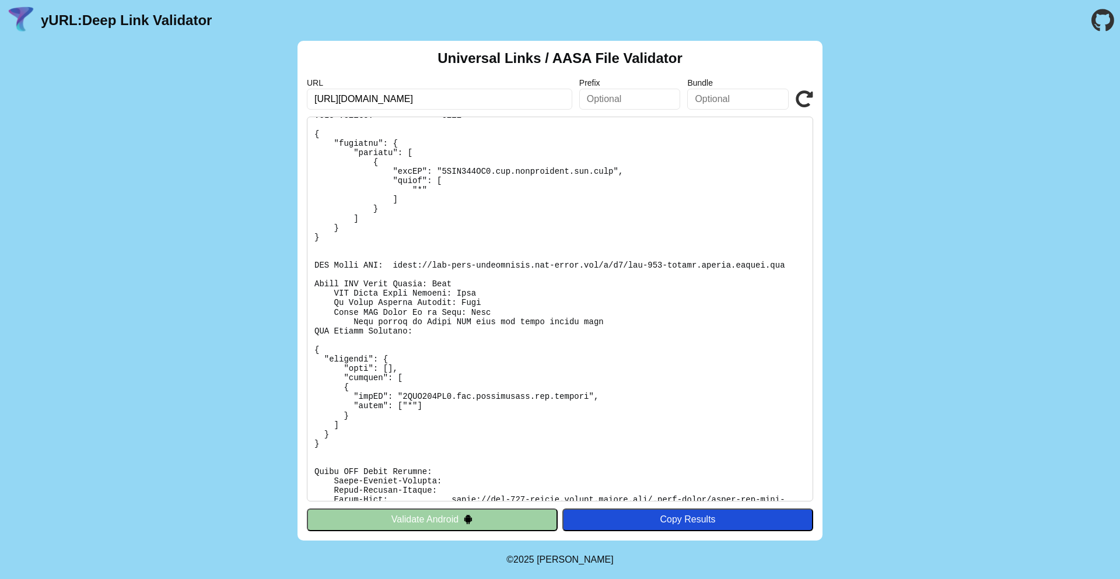
scroll to position [0, 0]
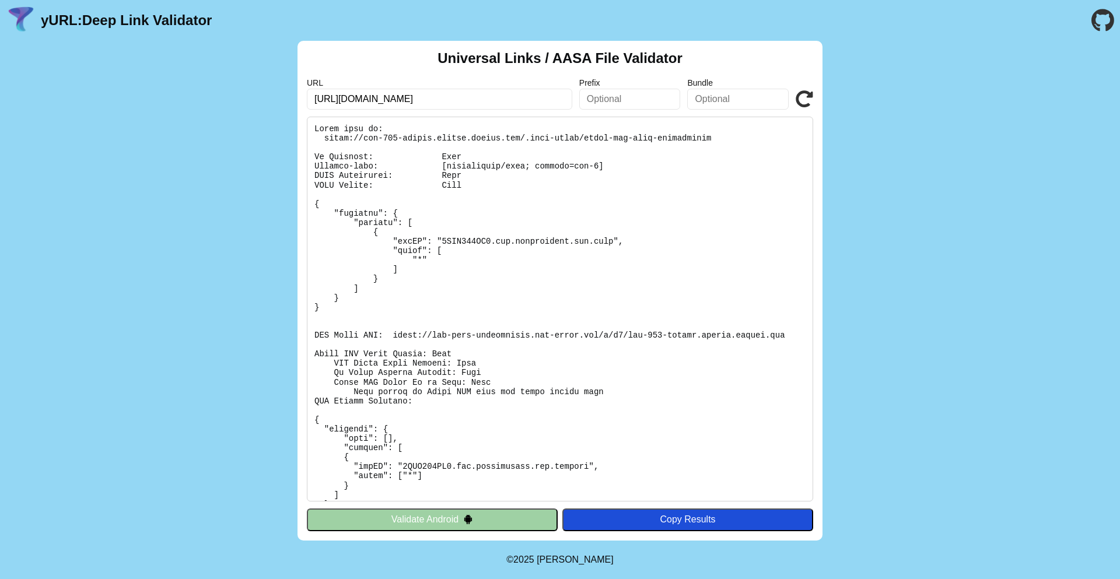
click at [988, 322] on div "Universal Links / AASA File Validator URL https://fod-699-dating.newdev.fmpdev.…" at bounding box center [560, 291] width 1120 height 500
drag, startPoint x: 441, startPoint y: 242, endPoint x: 616, endPoint y: 242, distance: 174.5
click at [616, 242] on pre at bounding box center [560, 309] width 506 height 385
click at [604, 278] on pre at bounding box center [560, 309] width 506 height 385
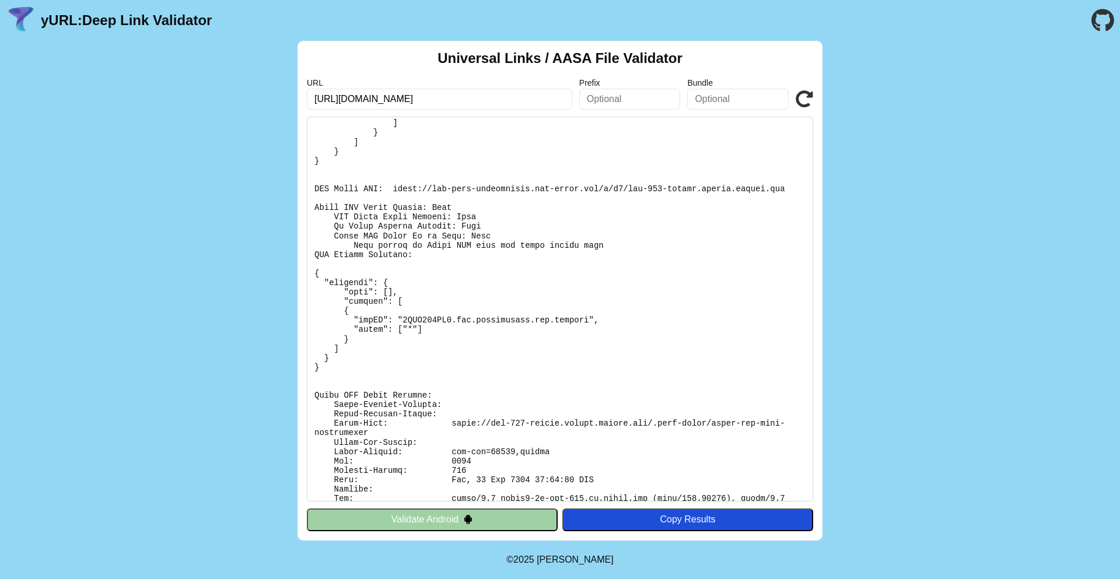
scroll to position [184, 0]
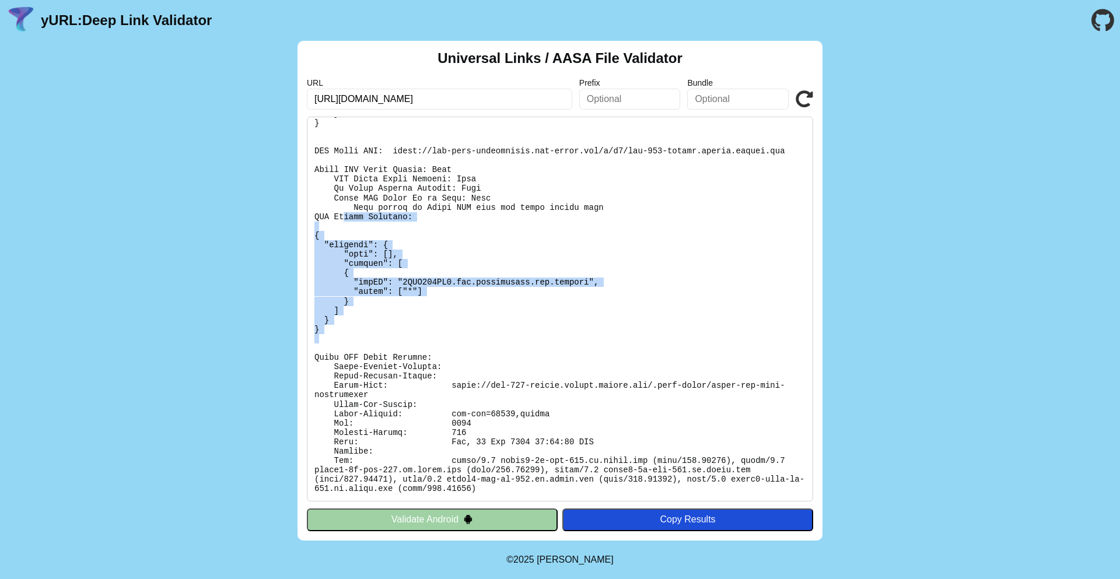
drag, startPoint x: 346, startPoint y: 218, endPoint x: 612, endPoint y: 345, distance: 294.9
click at [612, 345] on pre at bounding box center [560, 309] width 506 height 385
click at [677, 331] on pre at bounding box center [560, 309] width 506 height 385
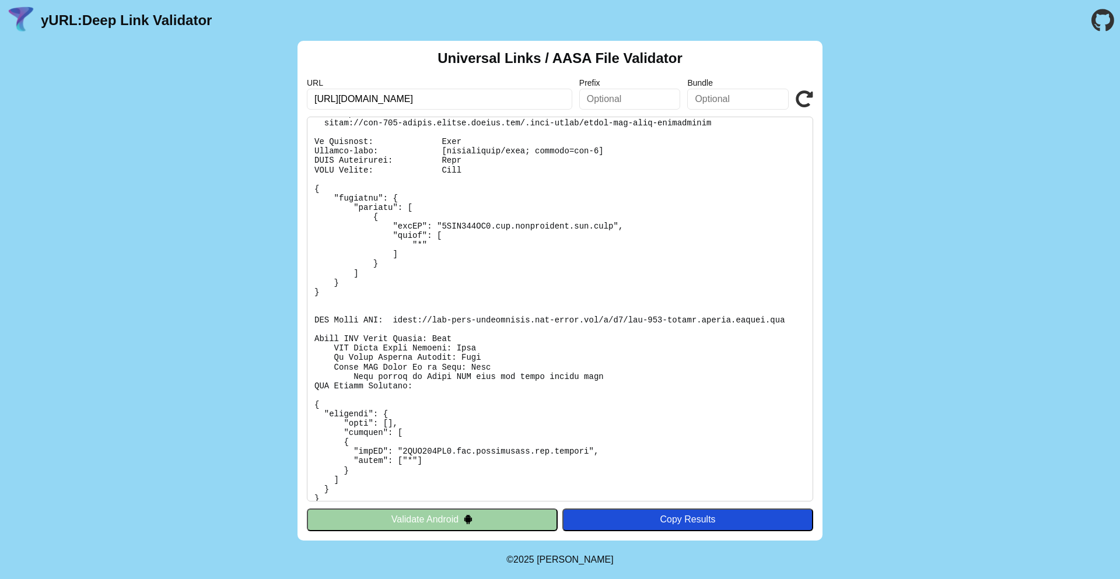
scroll to position [0, 0]
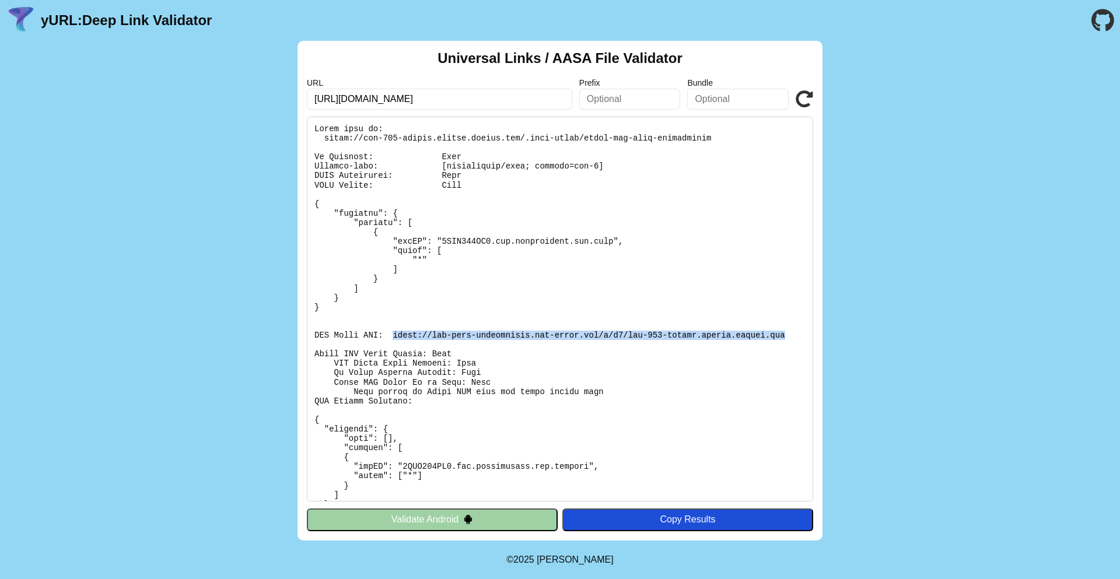
drag, startPoint x: 394, startPoint y: 333, endPoint x: 792, endPoint y: 332, distance: 397.9
click at [792, 332] on pre at bounding box center [560, 309] width 506 height 385
click at [561, 346] on pre at bounding box center [560, 309] width 506 height 385
click at [522, 102] on input "[URL][DOMAIN_NAME]" at bounding box center [439, 99] width 265 height 21
paste input "improved-guide-6965wq5v5p935499-8082.app.github.dev"
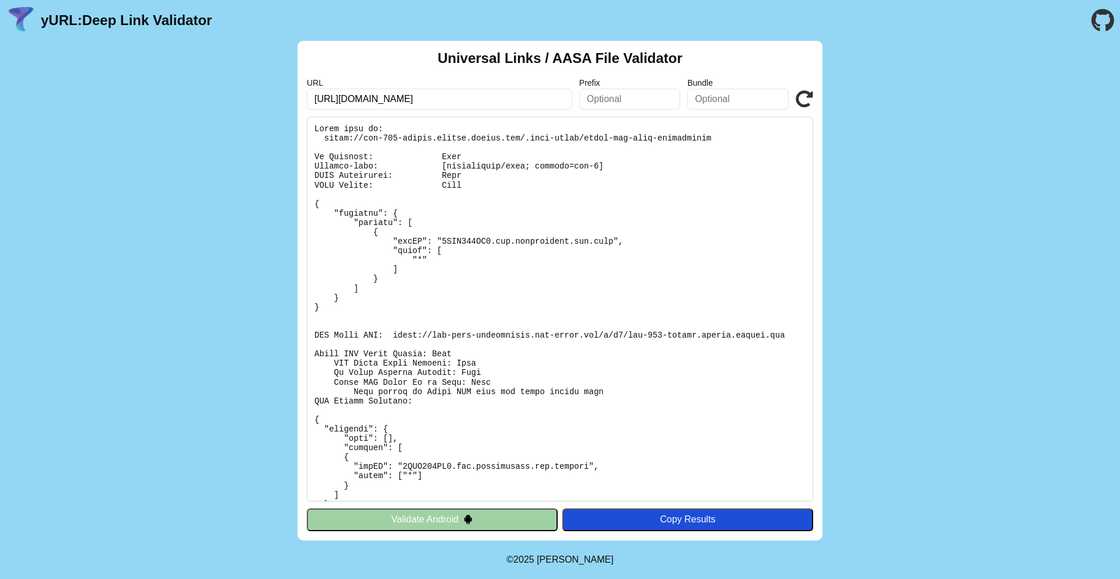
scroll to position [0, 48]
type input "https://improved-guide-6965wq5v5p935499-8082.app.github.dev/"
click button "Validate" at bounding box center [0, 0] width 0 height 0
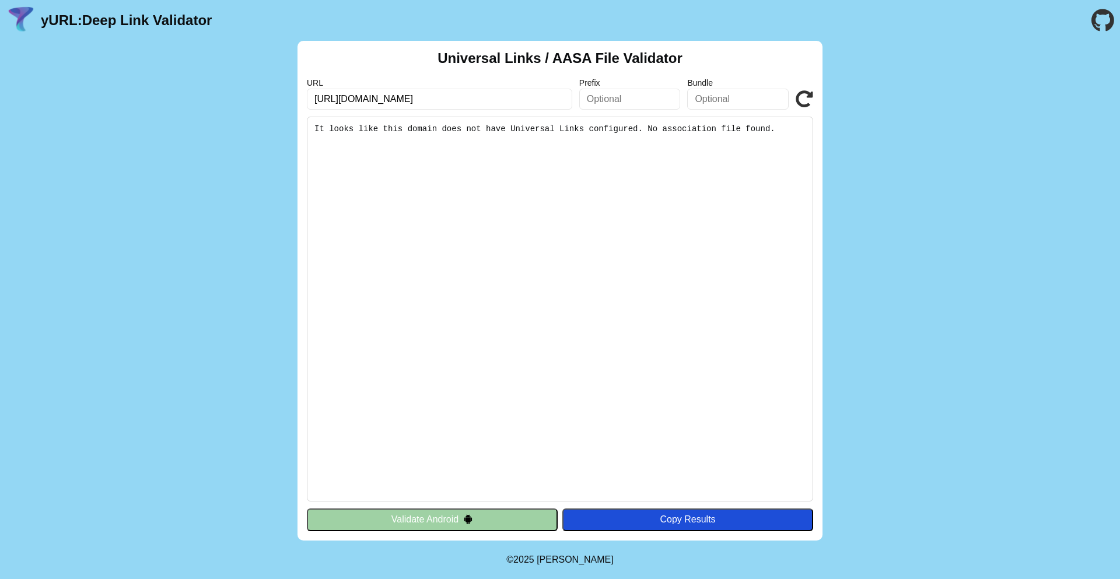
scroll to position [1, 0]
drag, startPoint x: 396, startPoint y: 98, endPoint x: 232, endPoint y: 114, distance: 164.7
click at [232, 114] on div "Universal Links / AASA File Validator URL [URL][DOMAIN_NAME] Prefix Bundle Vali…" at bounding box center [560, 291] width 1120 height 500
click at [478, 236] on pre "It looks like this domain does not have Universal Links configured. No associat…" at bounding box center [560, 309] width 506 height 385
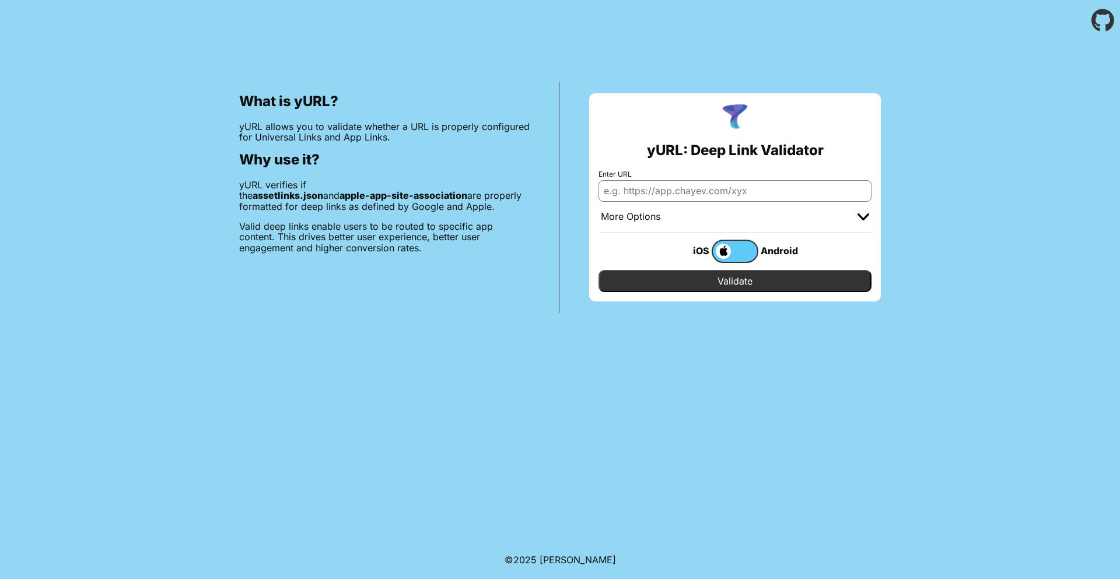
type input "[URL][DOMAIN_NAME]"
click at [759, 278] on input "Validate" at bounding box center [735, 281] width 273 height 22
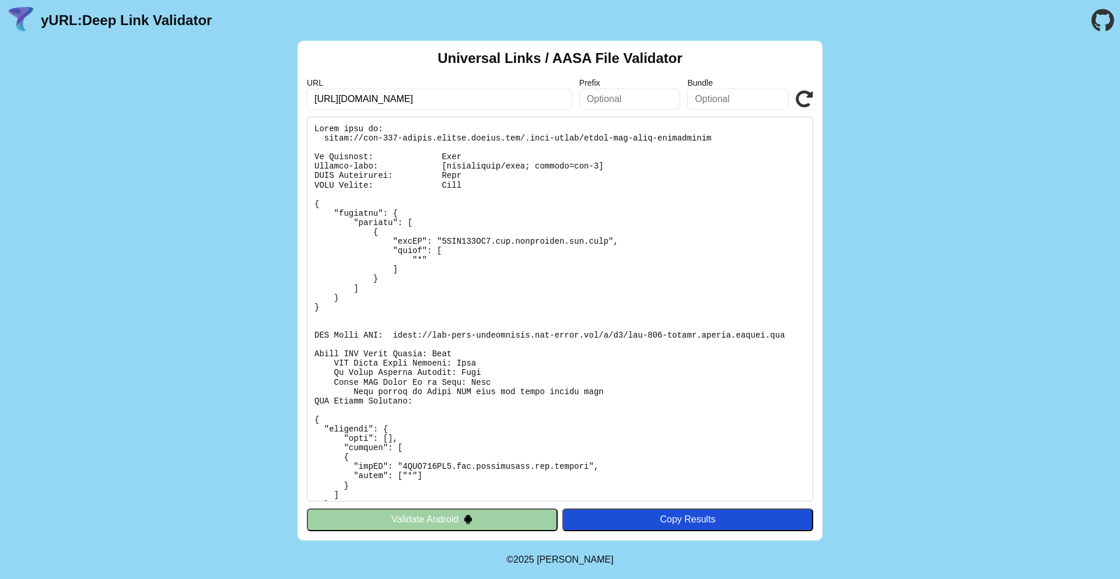
drag, startPoint x: 444, startPoint y: 243, endPoint x: 609, endPoint y: 244, distance: 165.1
click at [609, 244] on pre at bounding box center [560, 309] width 506 height 385
click at [618, 258] on pre at bounding box center [560, 309] width 506 height 385
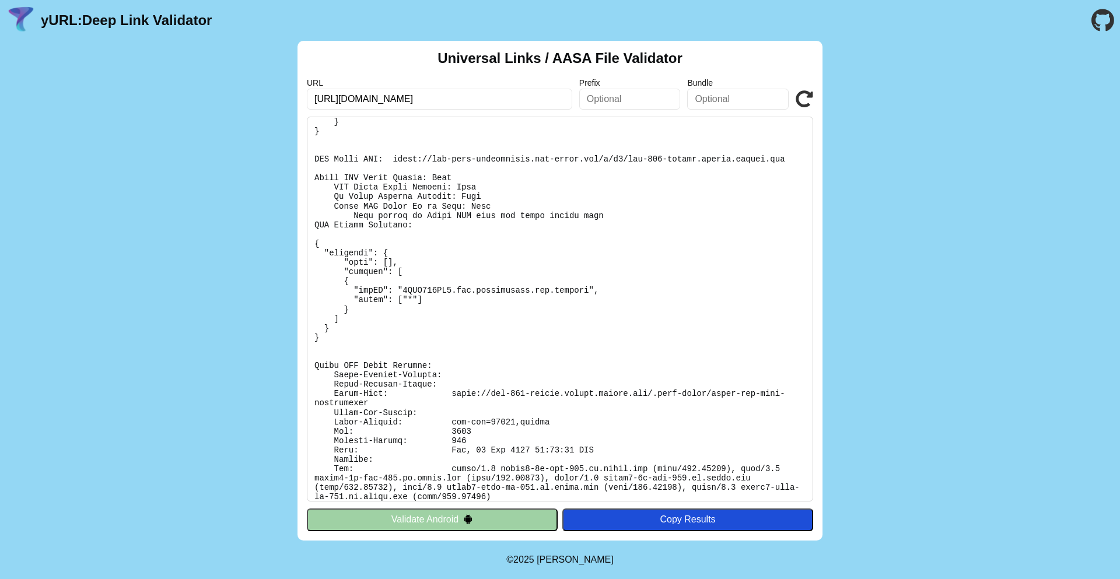
scroll to position [184, 0]
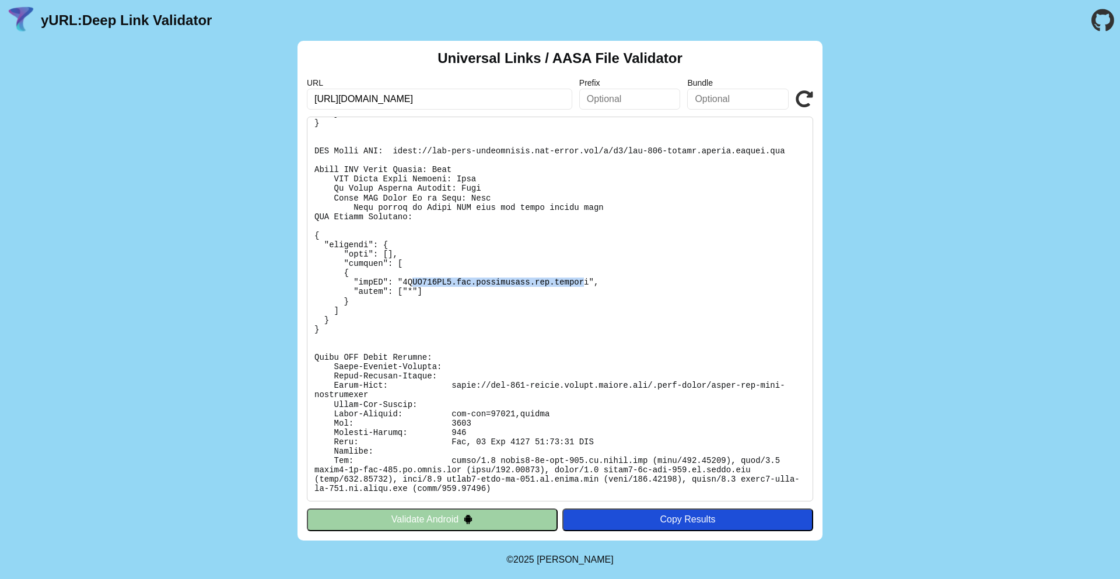
drag, startPoint x: 413, startPoint y: 282, endPoint x: 586, endPoint y: 282, distance: 173.3
click at [584, 284] on pre at bounding box center [560, 309] width 506 height 385
click at [619, 289] on pre at bounding box center [560, 309] width 506 height 385
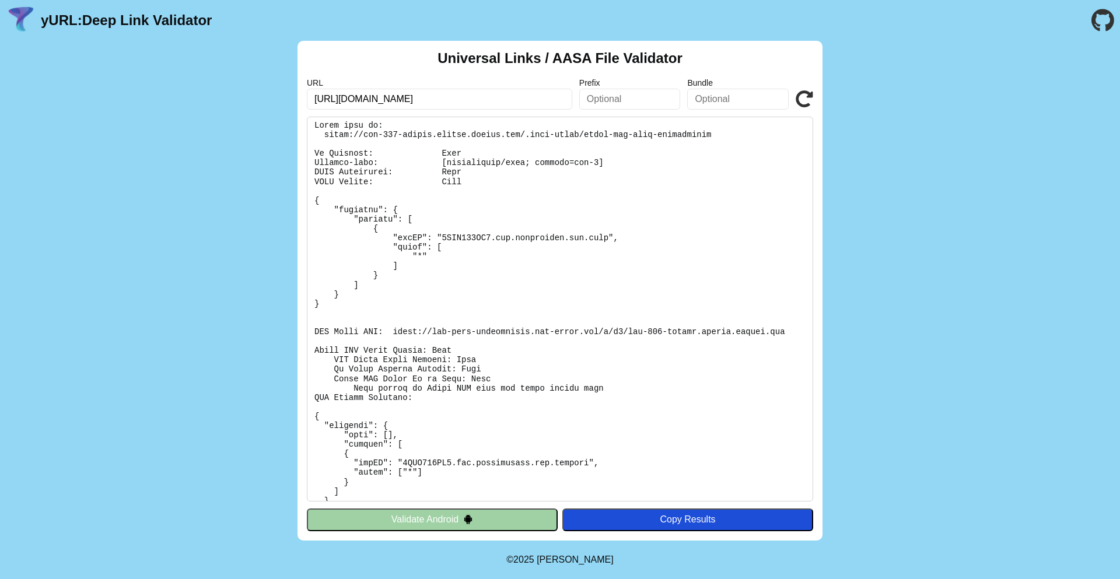
scroll to position [0, 0]
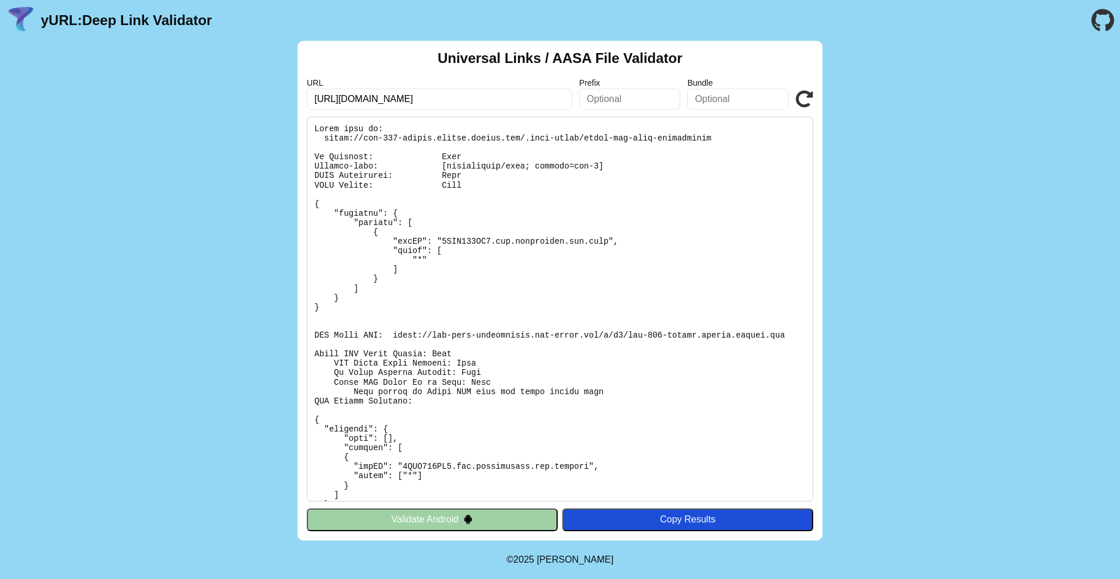
click at [443, 240] on pre at bounding box center [560, 309] width 506 height 385
drag, startPoint x: 325, startPoint y: 139, endPoint x: 719, endPoint y: 138, distance: 394.4
click at [719, 138] on pre at bounding box center [560, 309] width 506 height 385
copy pre "[URL][DOMAIN_NAME]"
click at [595, 229] on pre at bounding box center [560, 309] width 506 height 385
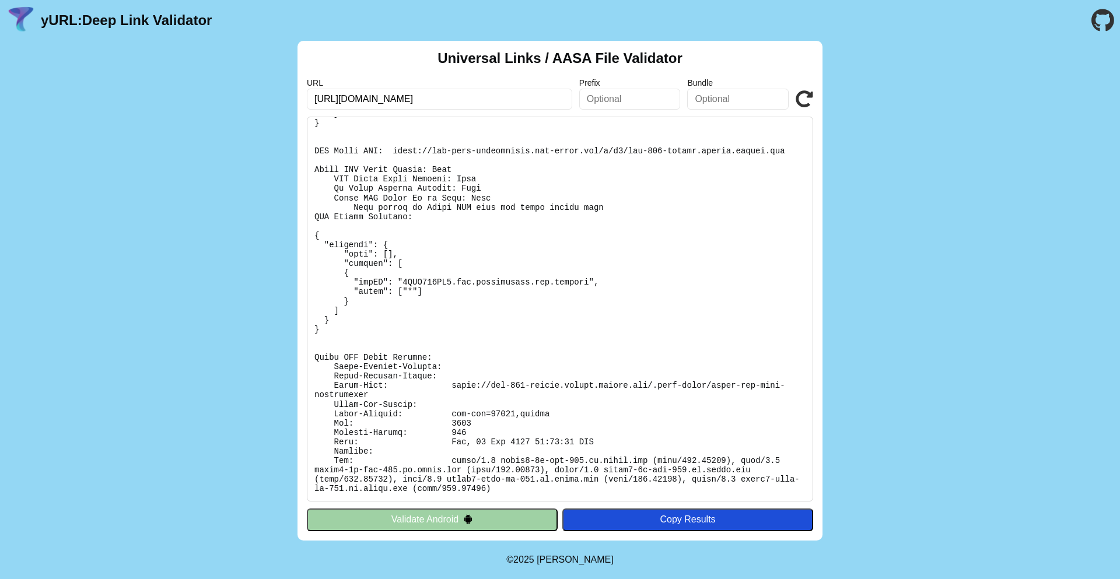
scroll to position [114, 0]
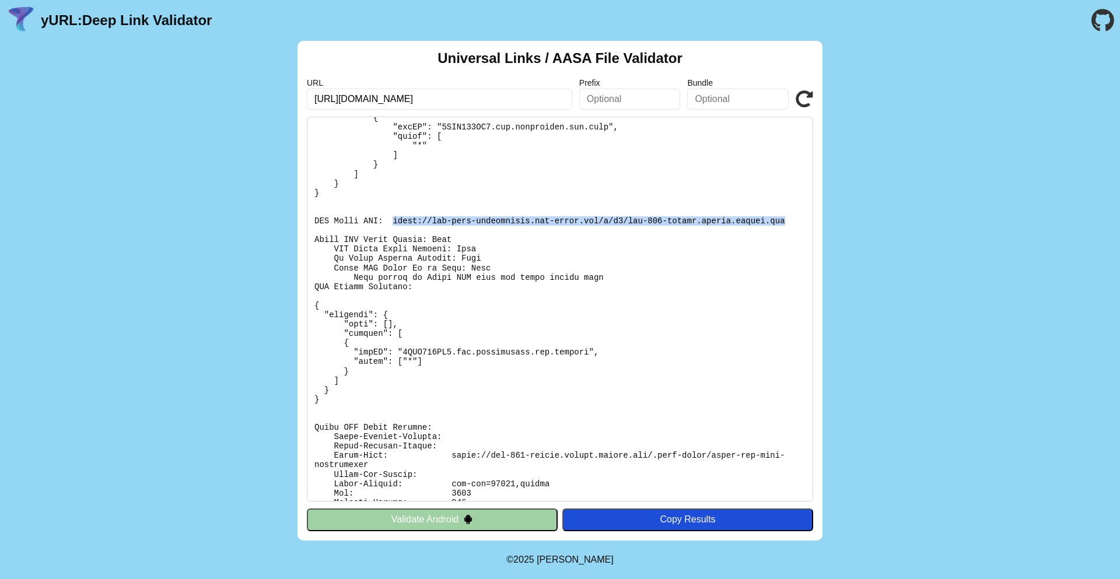
drag, startPoint x: 395, startPoint y: 219, endPoint x: 794, endPoint y: 218, distance: 398.5
click at [794, 218] on pre at bounding box center [560, 309] width 506 height 385
copy pre "[URL][DOMAIN_NAME][DOMAIN_NAME]"
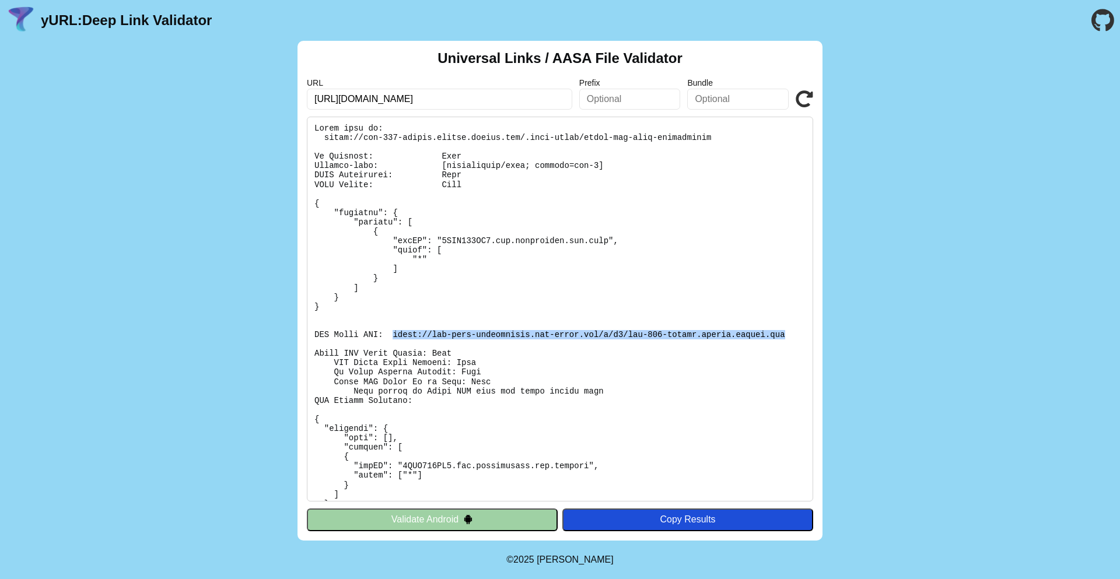
scroll to position [0, 0]
